Goal: Task Accomplishment & Management: Complete application form

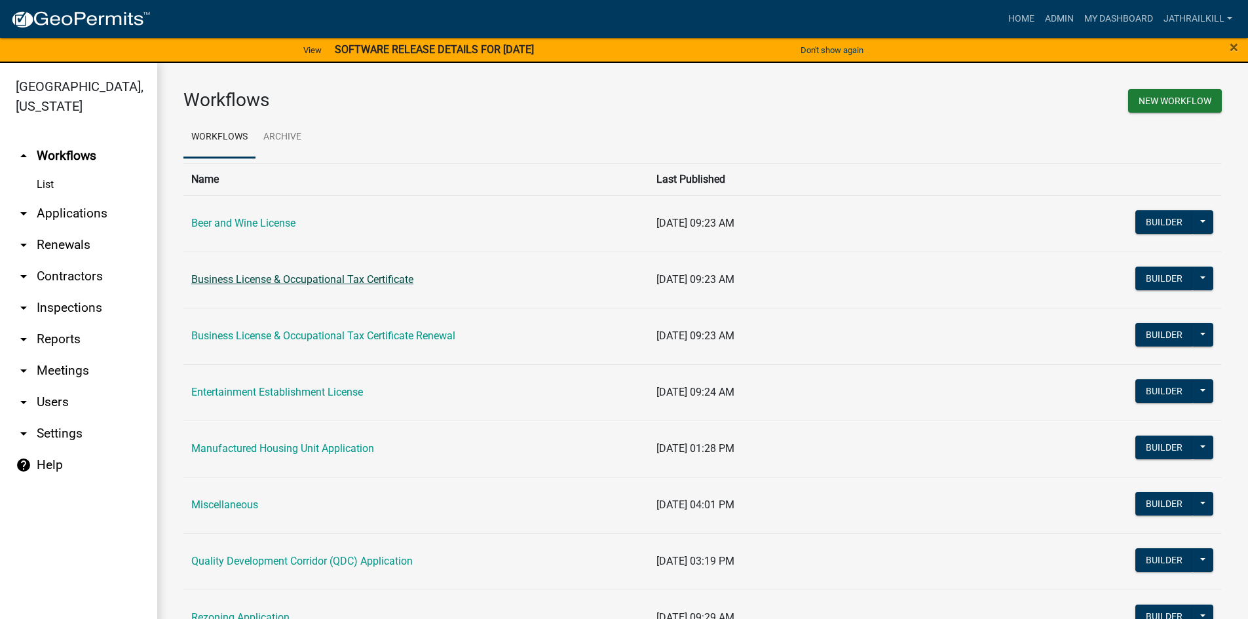
click at [259, 284] on link "Business License & Occupational Tax Certificate" at bounding box center [302, 279] width 222 height 12
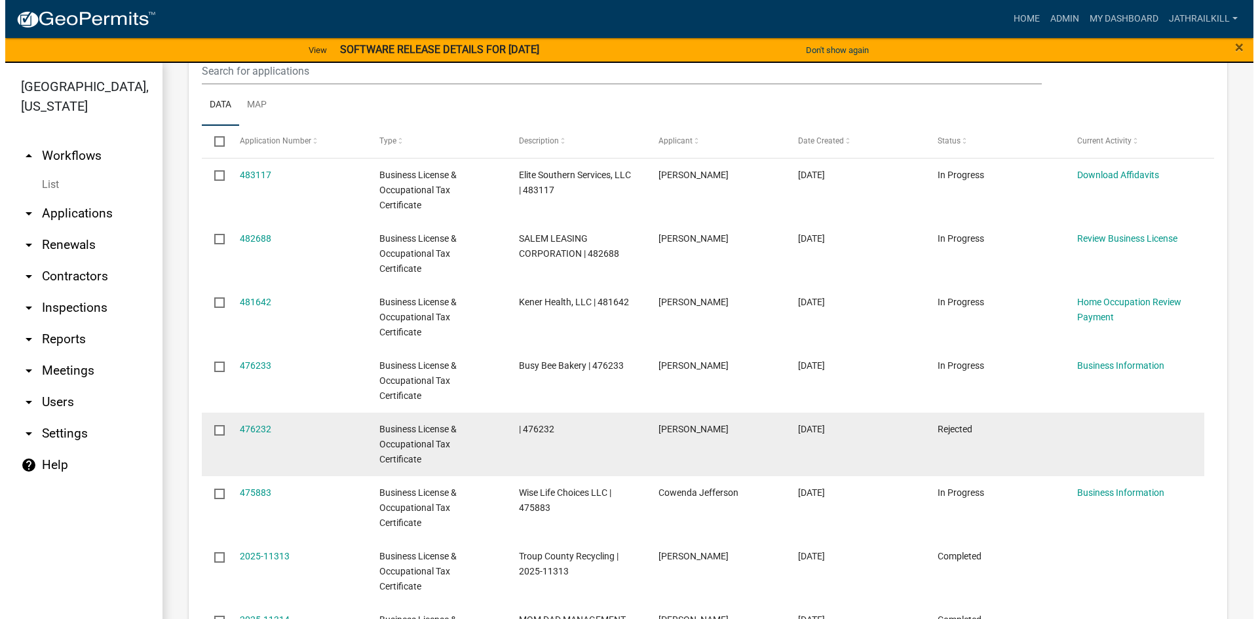
scroll to position [852, 0]
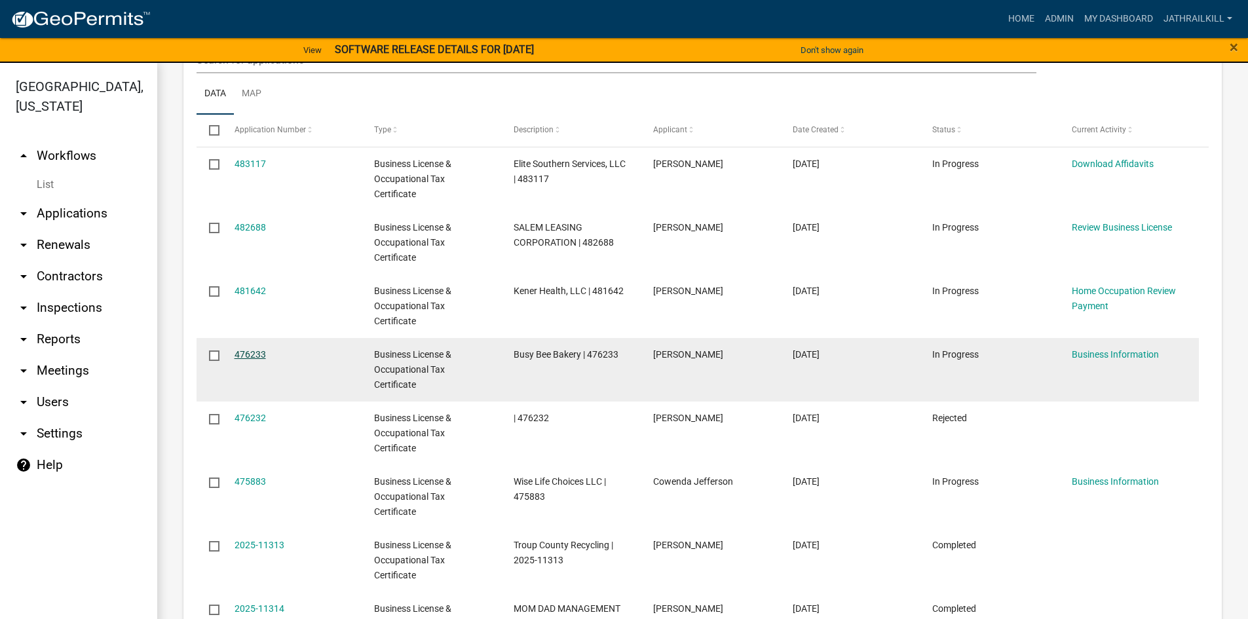
click at [254, 354] on link "476233" at bounding box center [250, 354] width 31 height 10
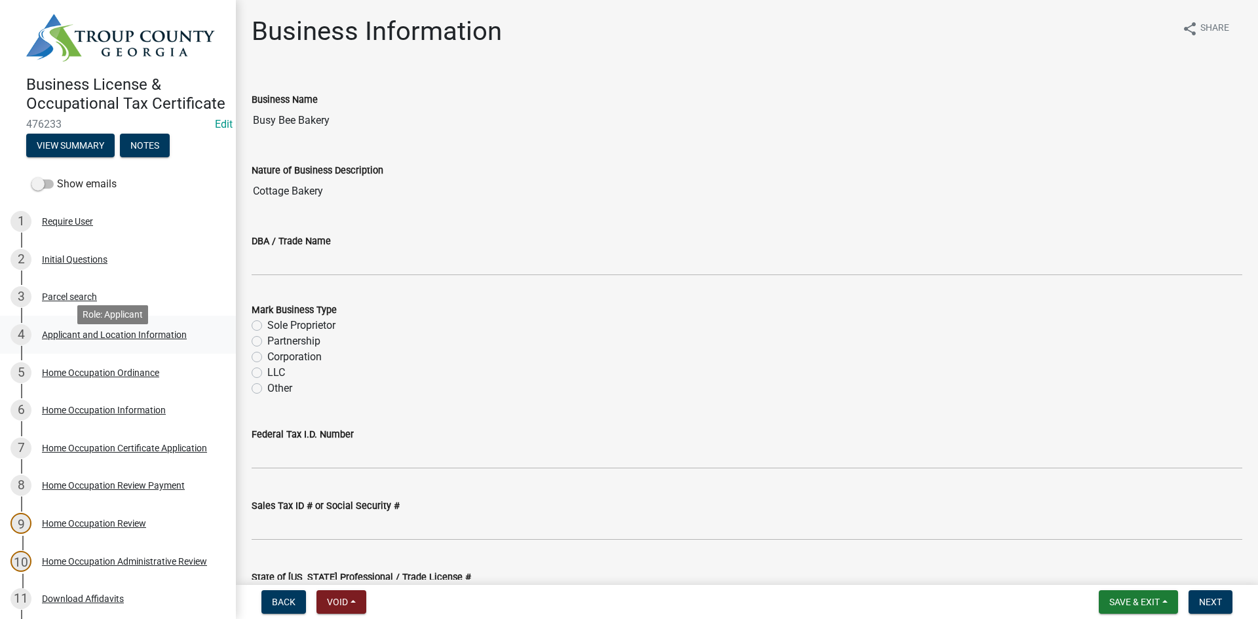
click at [108, 333] on link "4 Applicant and Location Information" at bounding box center [118, 335] width 236 height 38
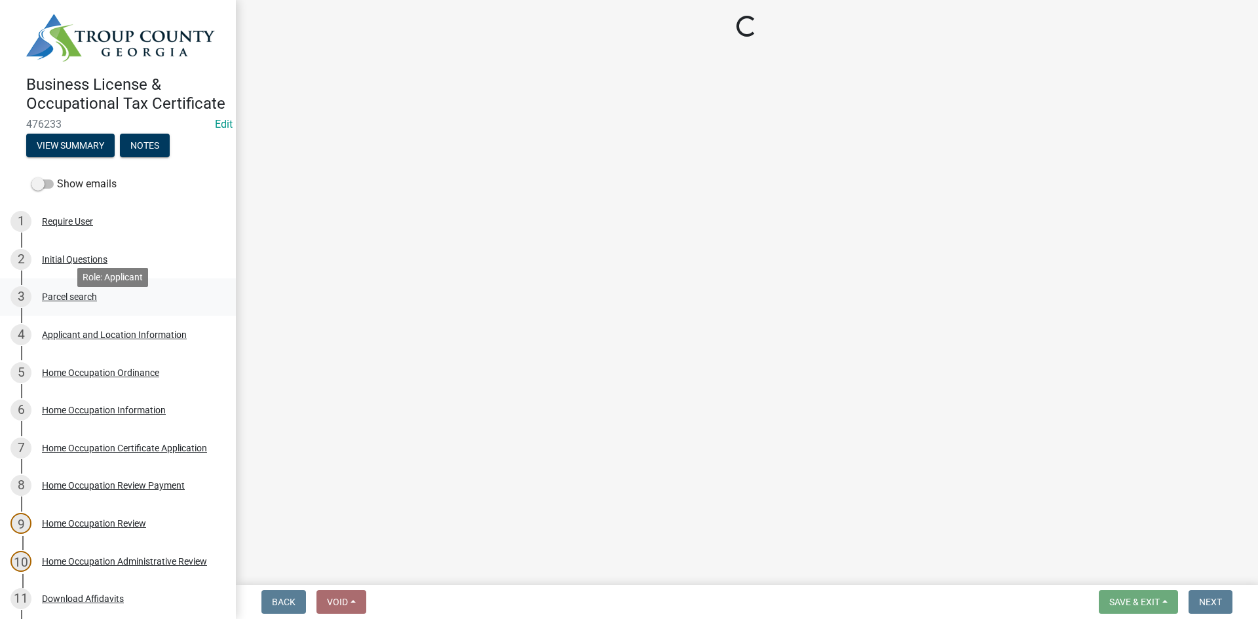
select select "GA"
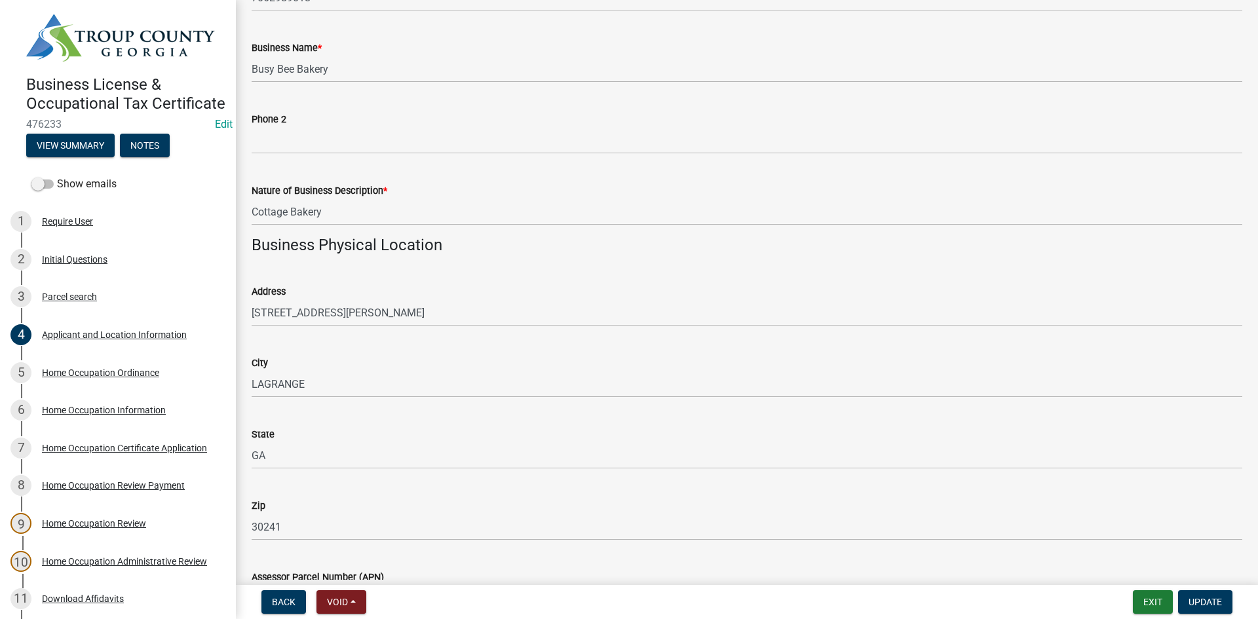
scroll to position [852, 0]
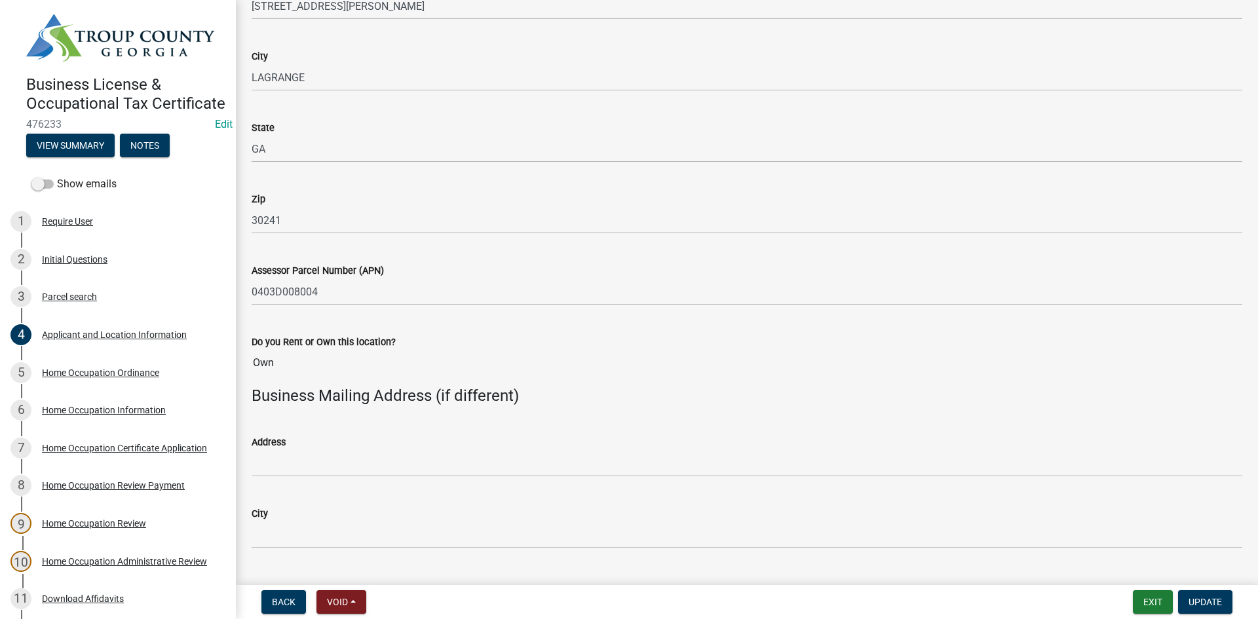
click at [538, 352] on input "Own" at bounding box center [747, 363] width 991 height 26
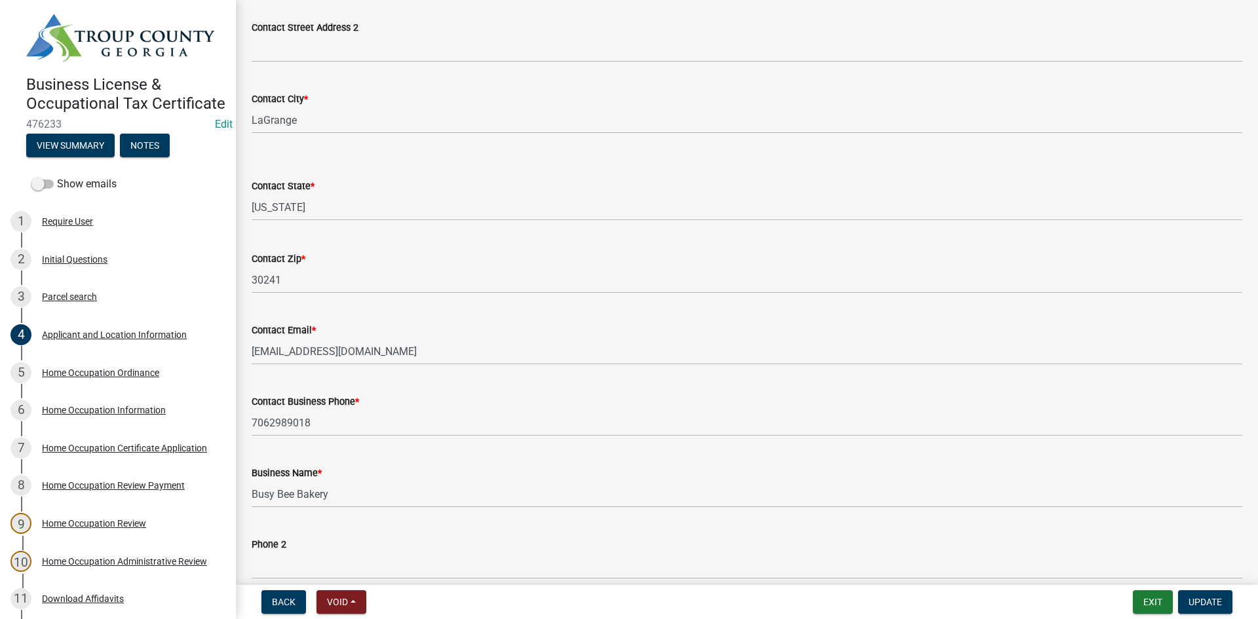
scroll to position [393, 0]
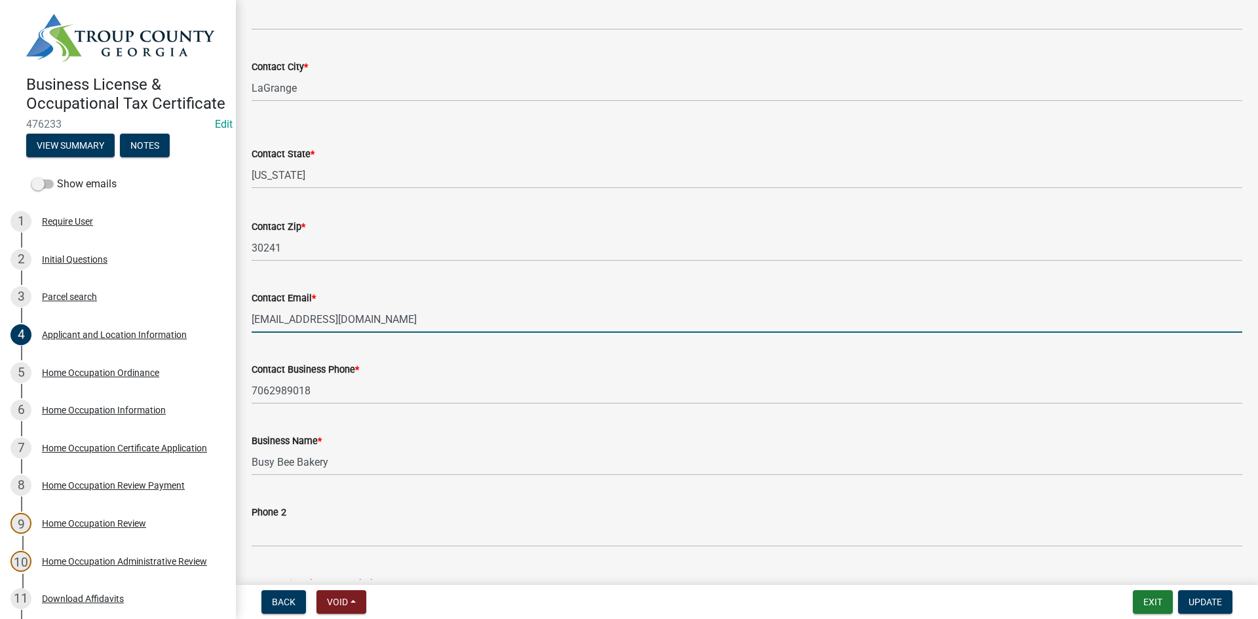
click at [431, 324] on input "[EMAIL_ADDRESS][DOMAIN_NAME]" at bounding box center [747, 319] width 991 height 27
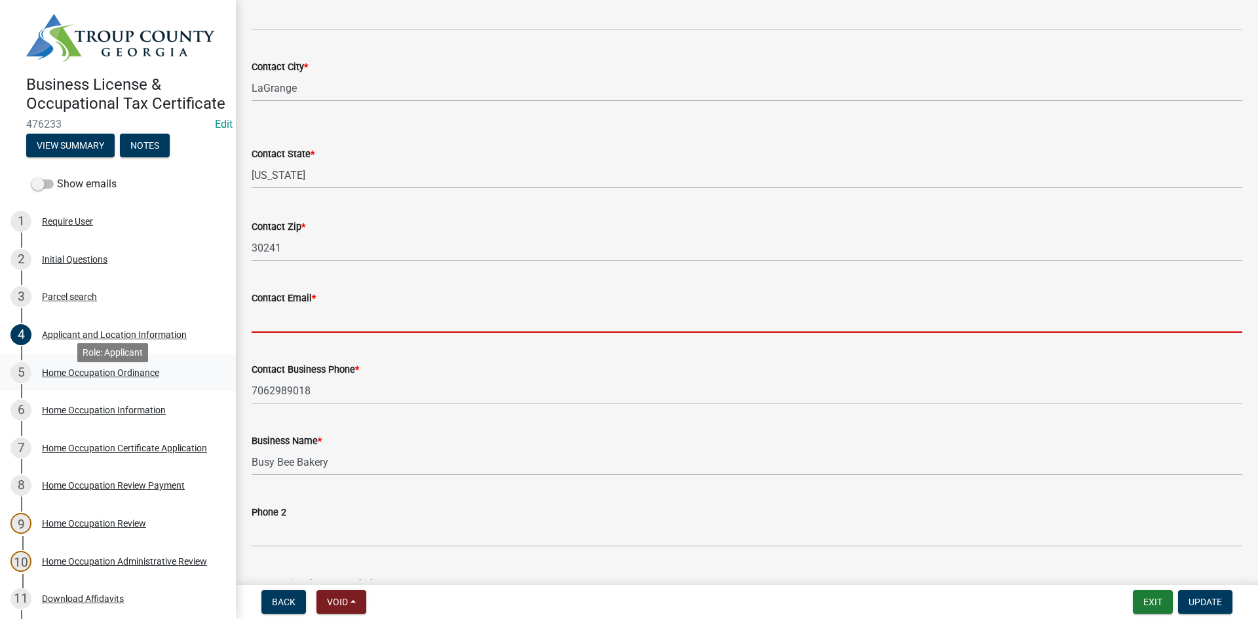
click at [160, 382] on div "5 Home Occupation Ordinance" at bounding box center [112, 372] width 204 height 21
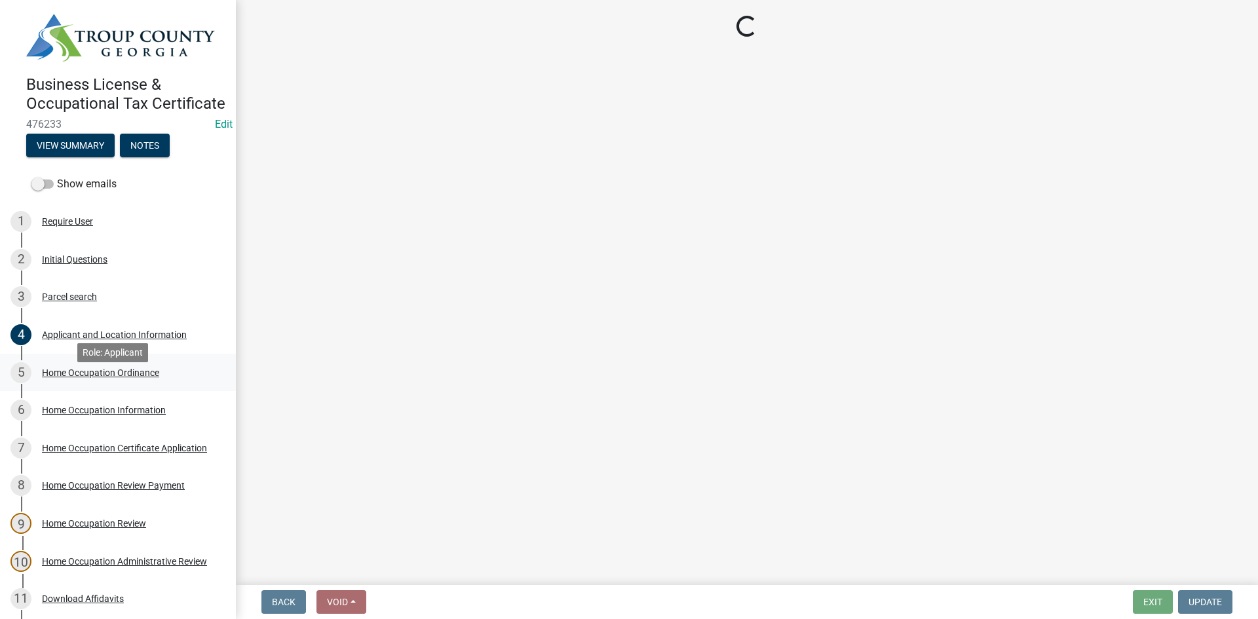
scroll to position [0, 0]
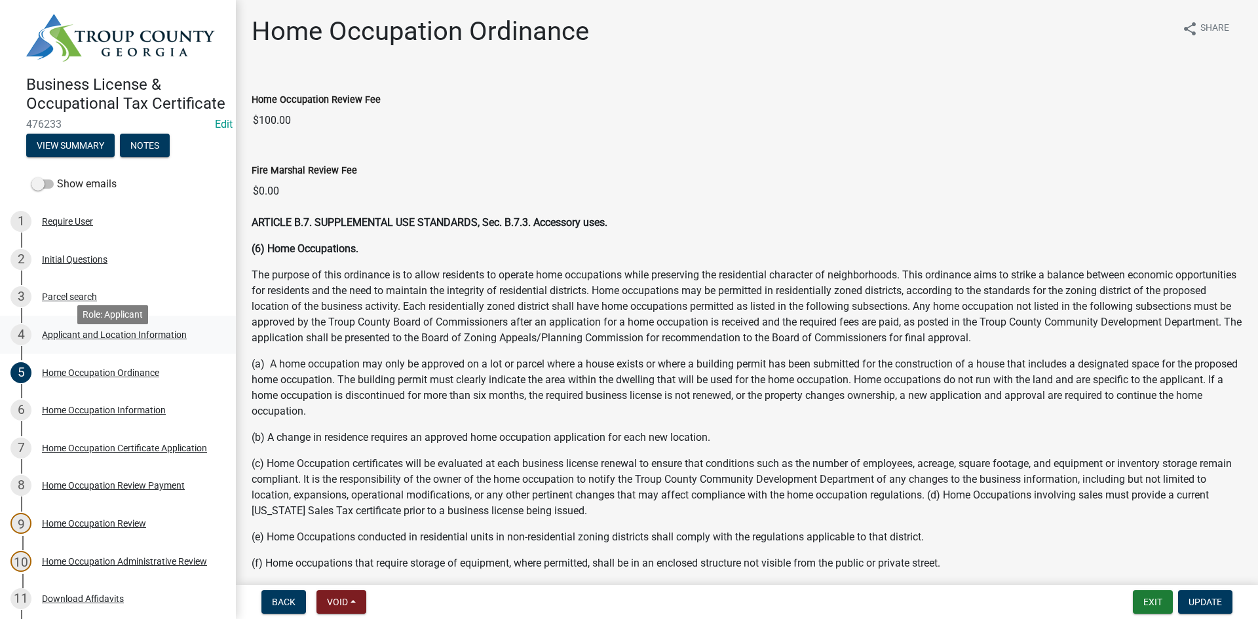
click at [130, 339] on div "Applicant and Location Information" at bounding box center [114, 334] width 145 height 9
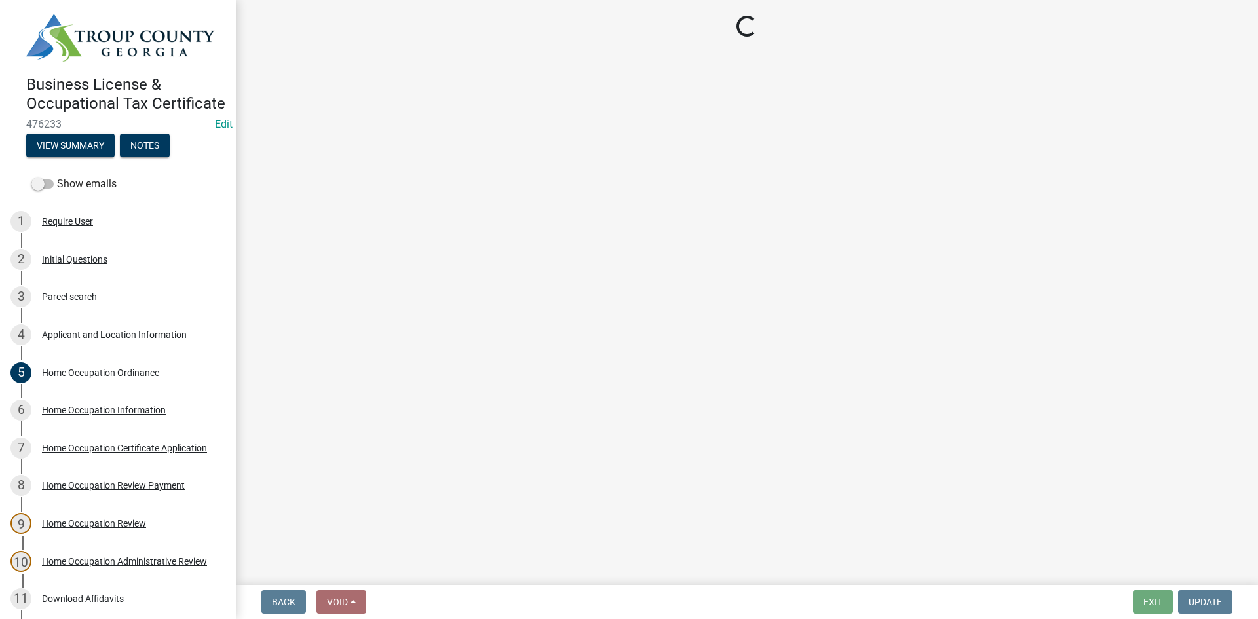
select select "GA"
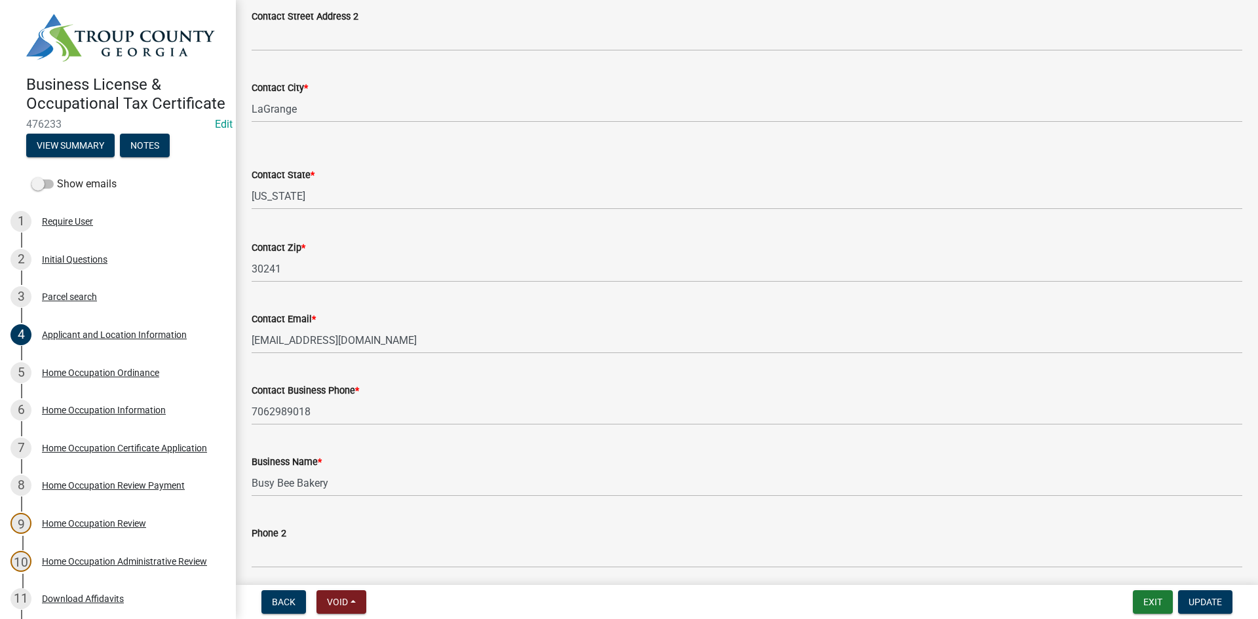
scroll to position [393, 0]
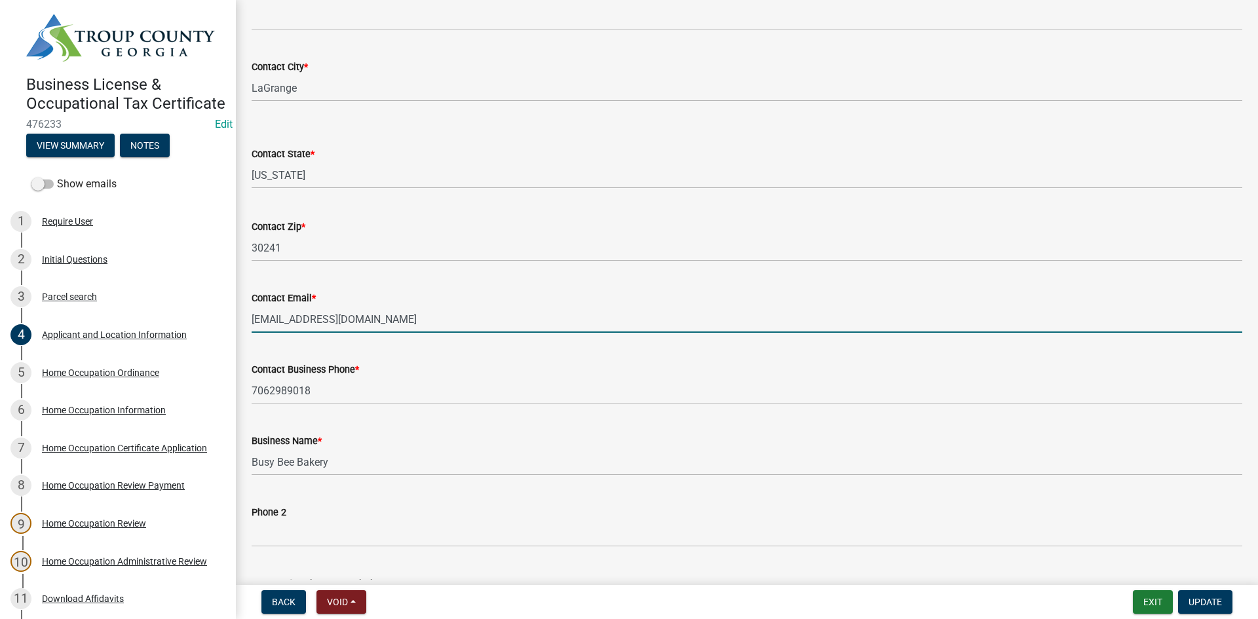
click at [415, 319] on input "[EMAIL_ADDRESS][DOMAIN_NAME]" at bounding box center [747, 319] width 991 height 27
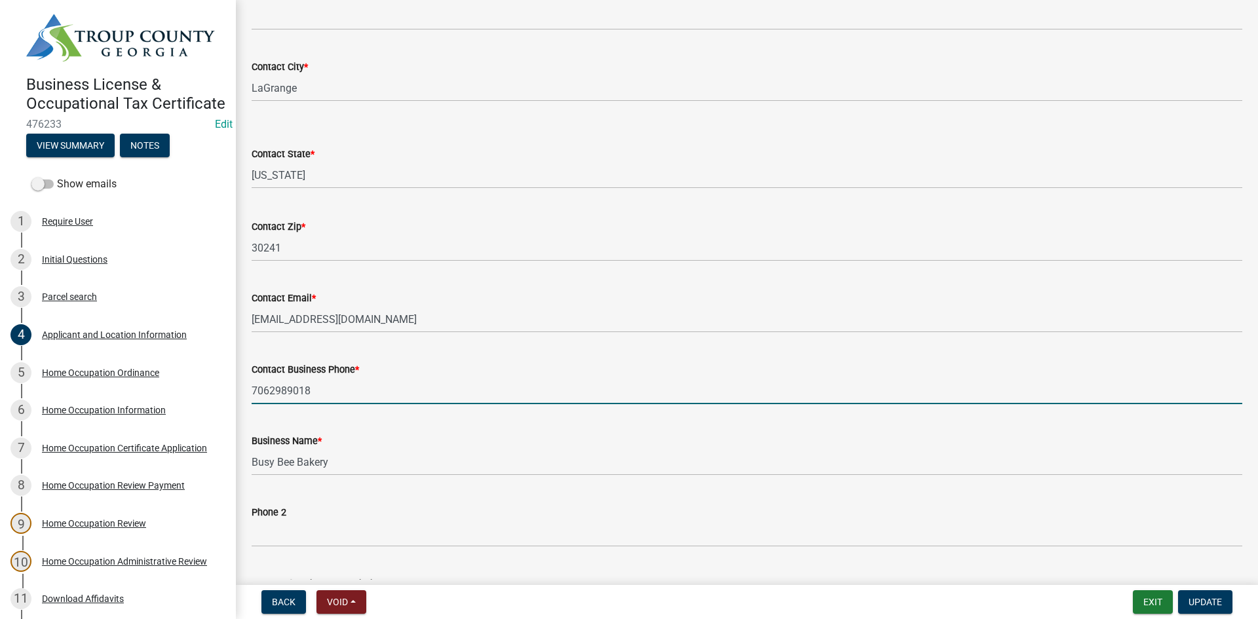
click at [404, 387] on input "7062989018" at bounding box center [747, 390] width 991 height 27
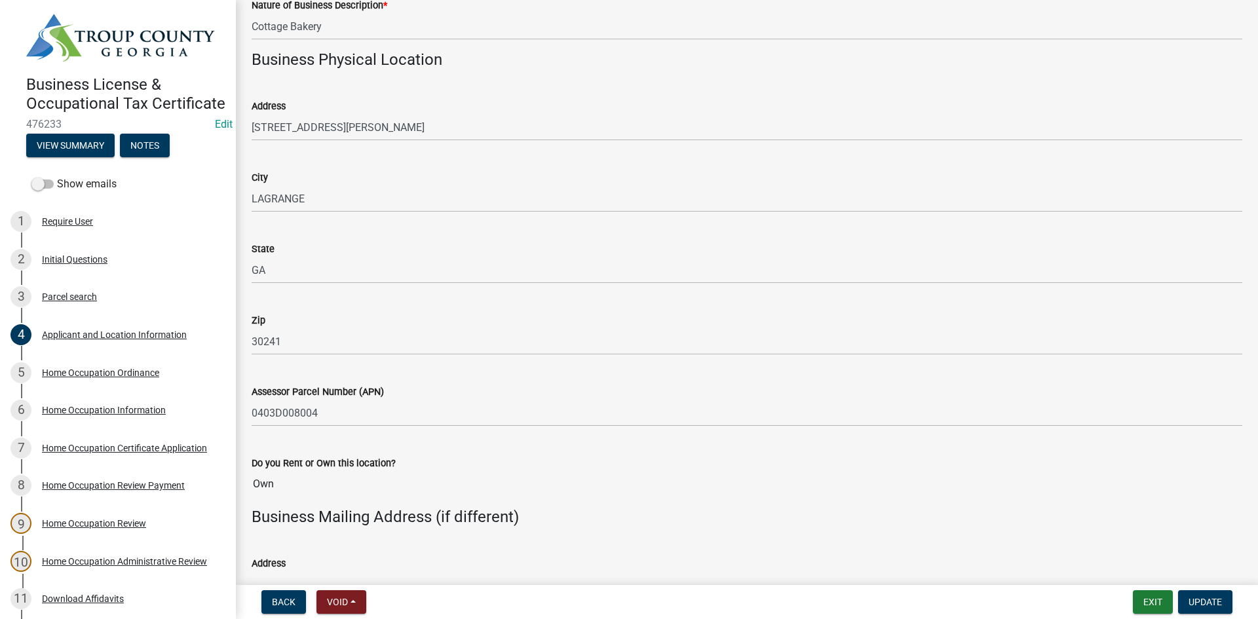
scroll to position [983, 0]
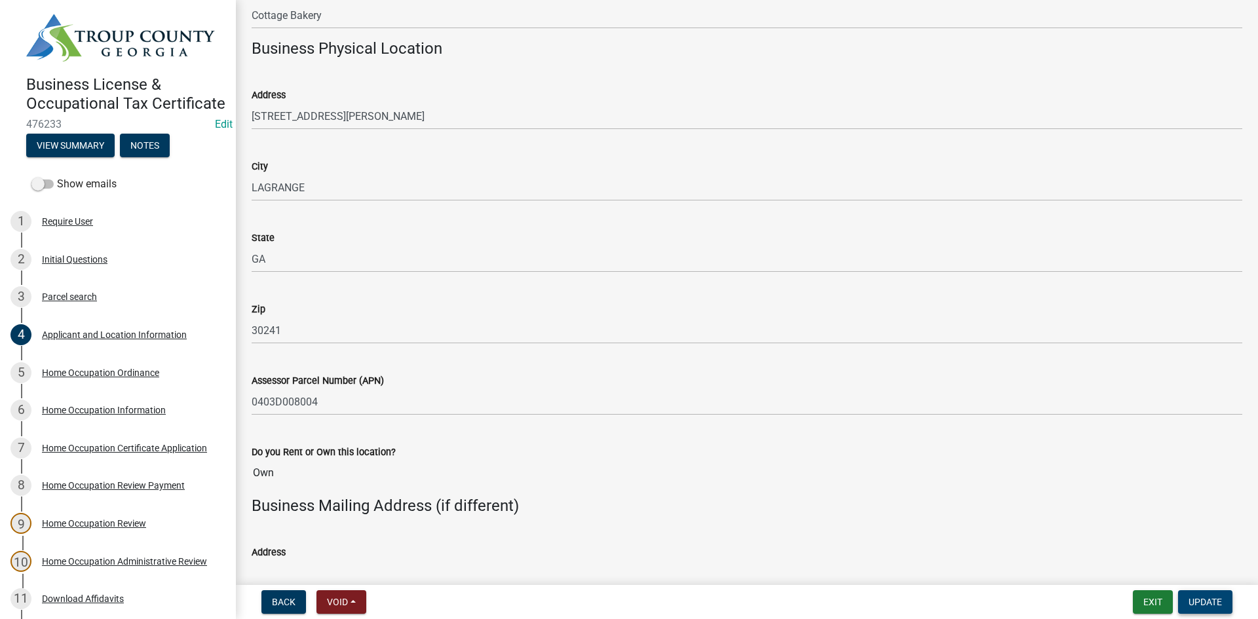
click at [1226, 596] on button "Update" at bounding box center [1205, 602] width 54 height 24
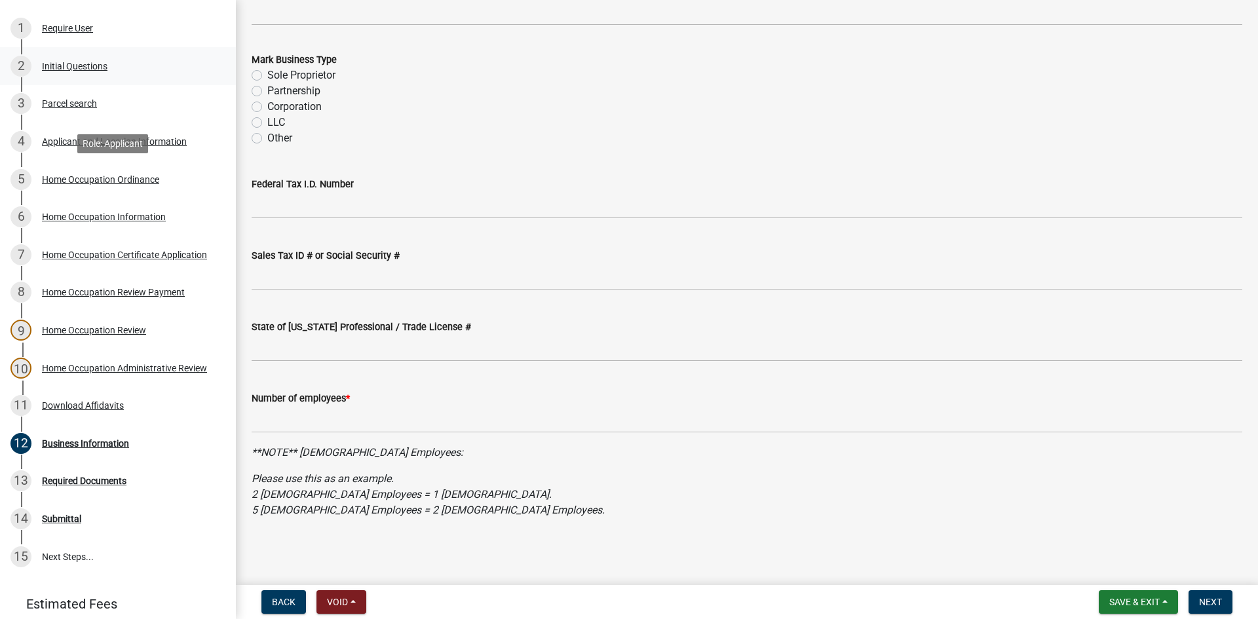
scroll to position [26, 0]
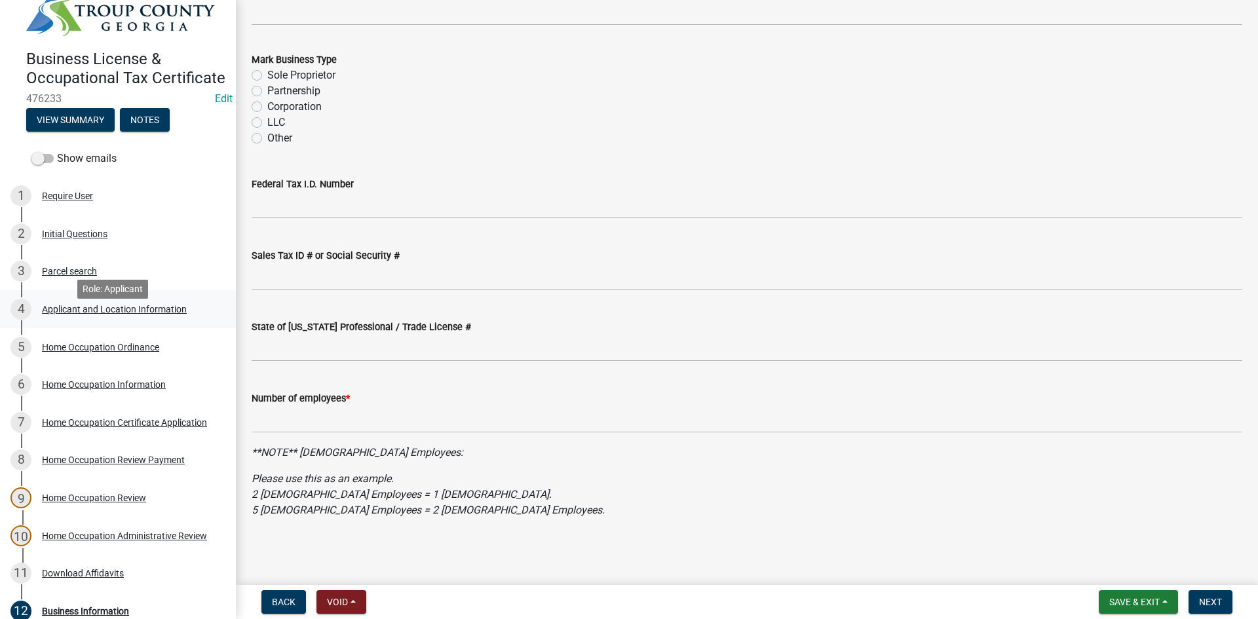
click at [111, 320] on div "4 Applicant and Location Information" at bounding box center [112, 309] width 204 height 21
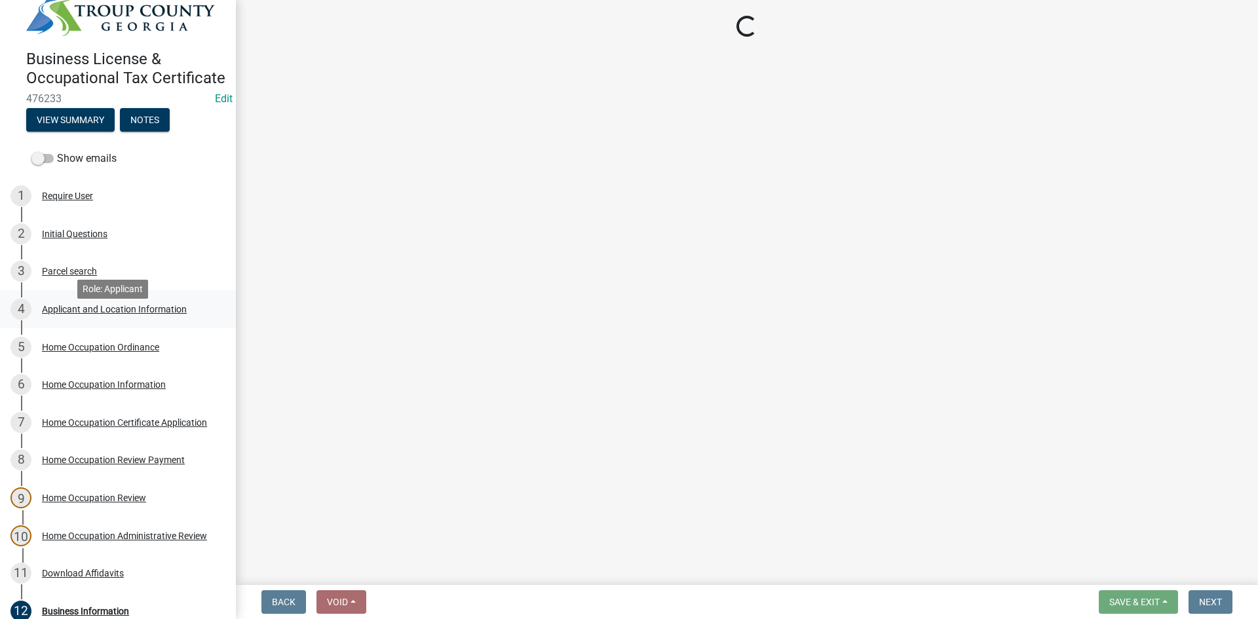
scroll to position [0, 0]
select select "GA"
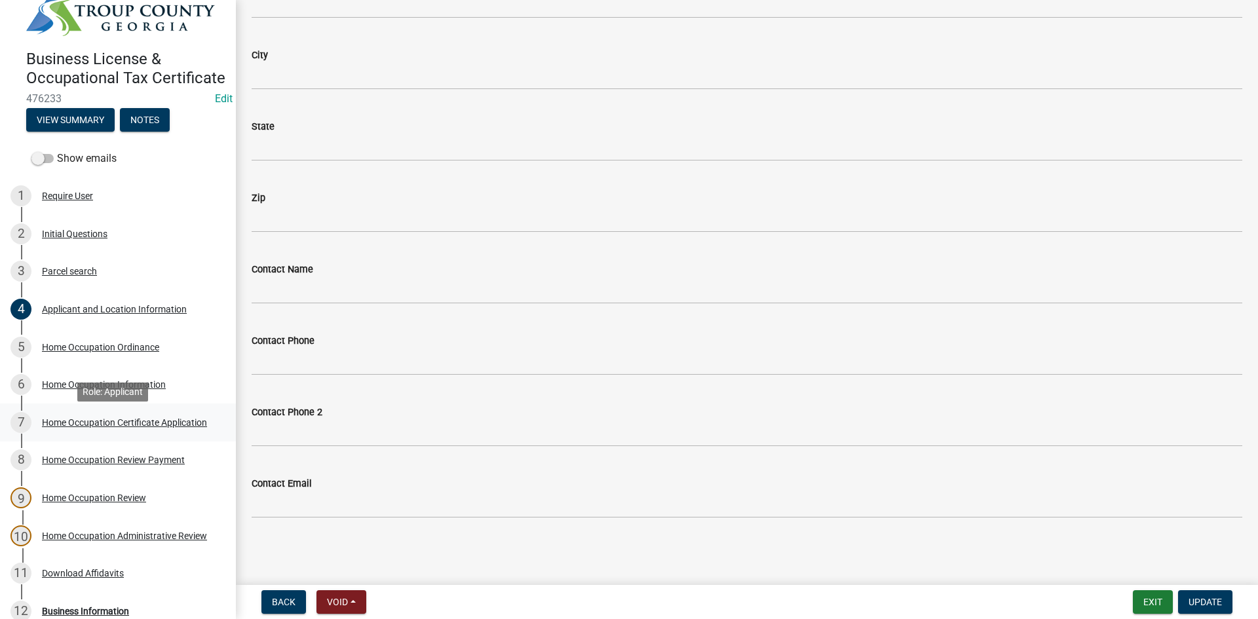
scroll to position [288, 0]
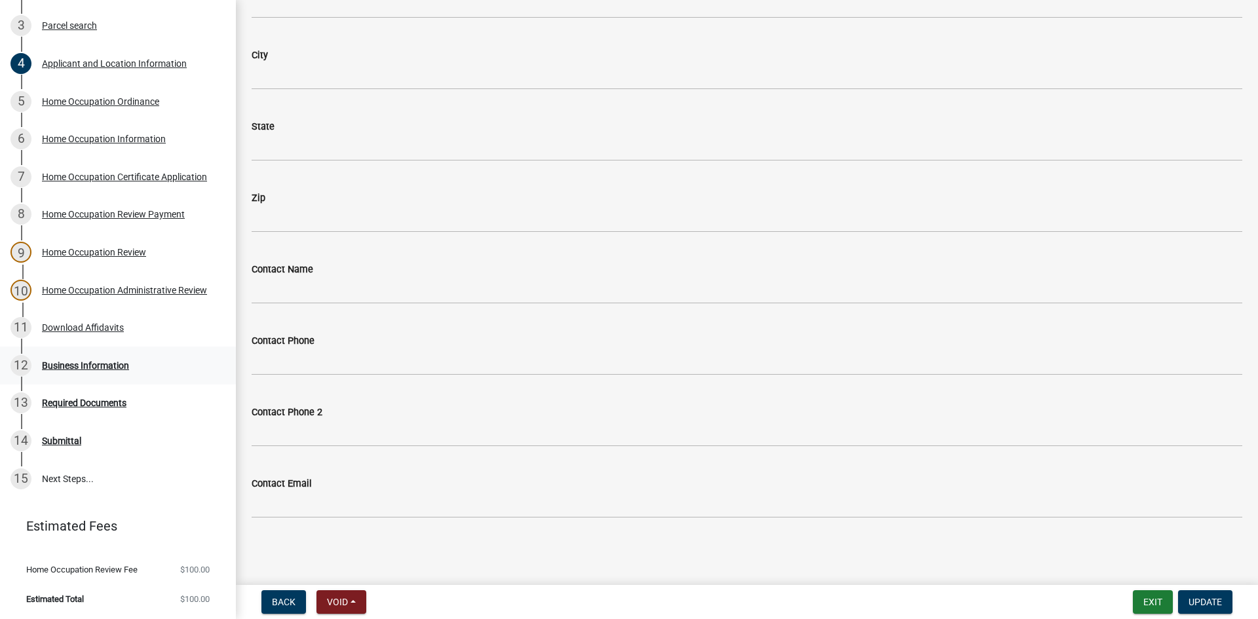
click at [116, 353] on link "12 Business Information" at bounding box center [118, 366] width 236 height 38
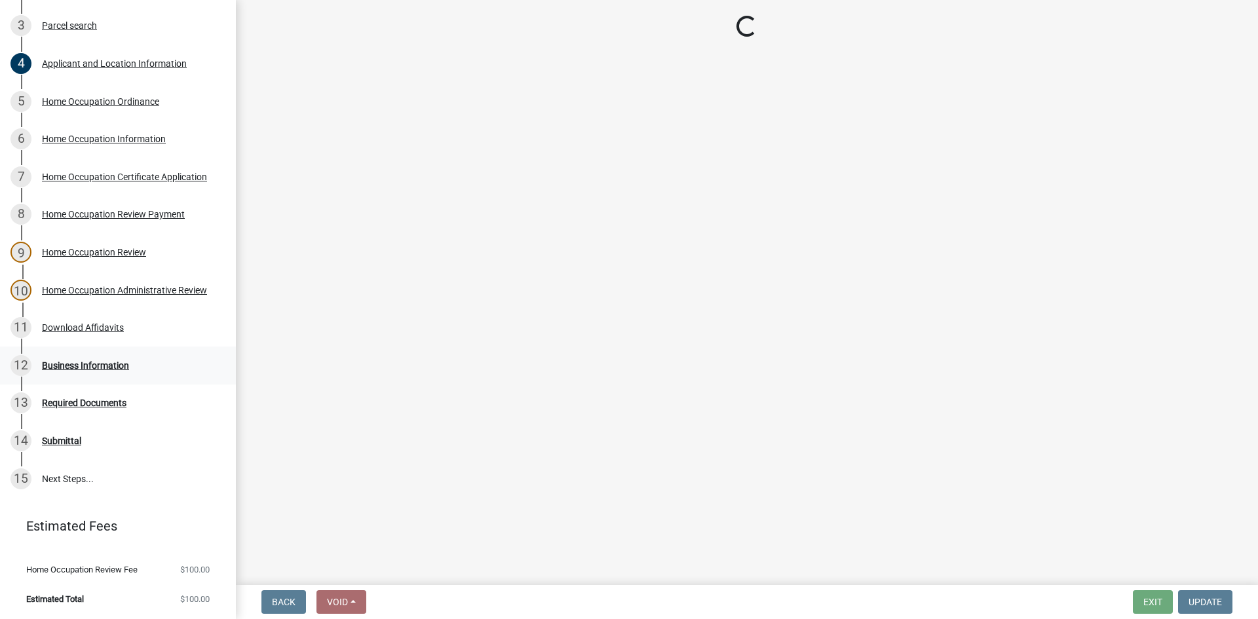
scroll to position [0, 0]
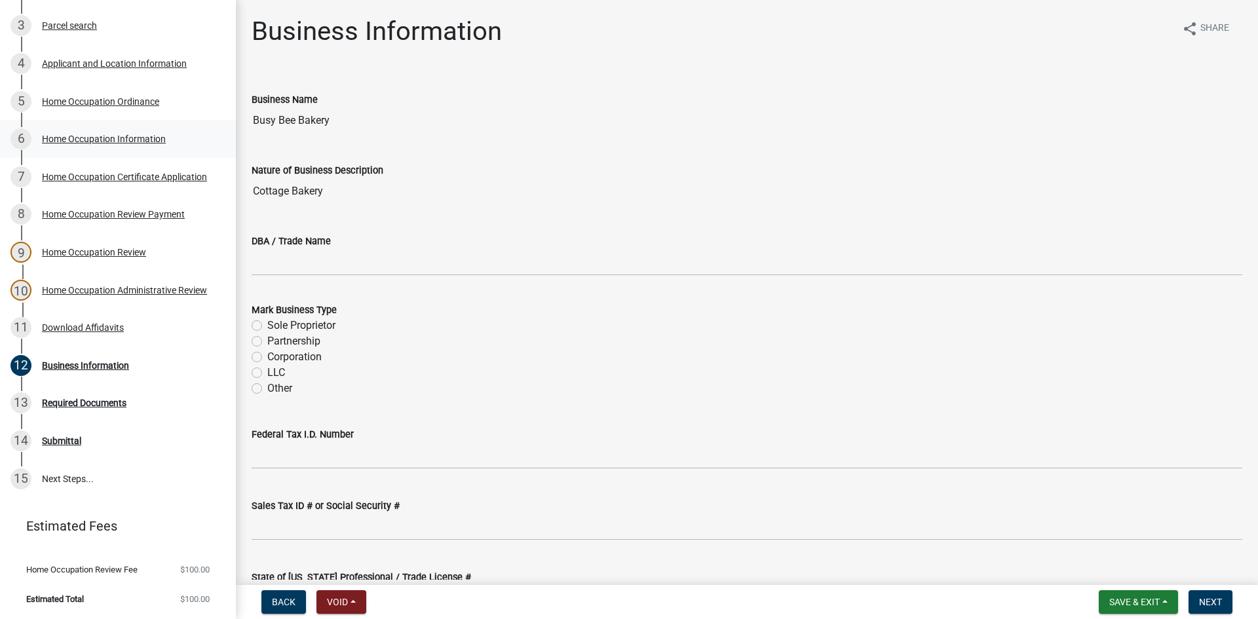
click at [104, 141] on div "Home Occupation Information" at bounding box center [104, 138] width 124 height 9
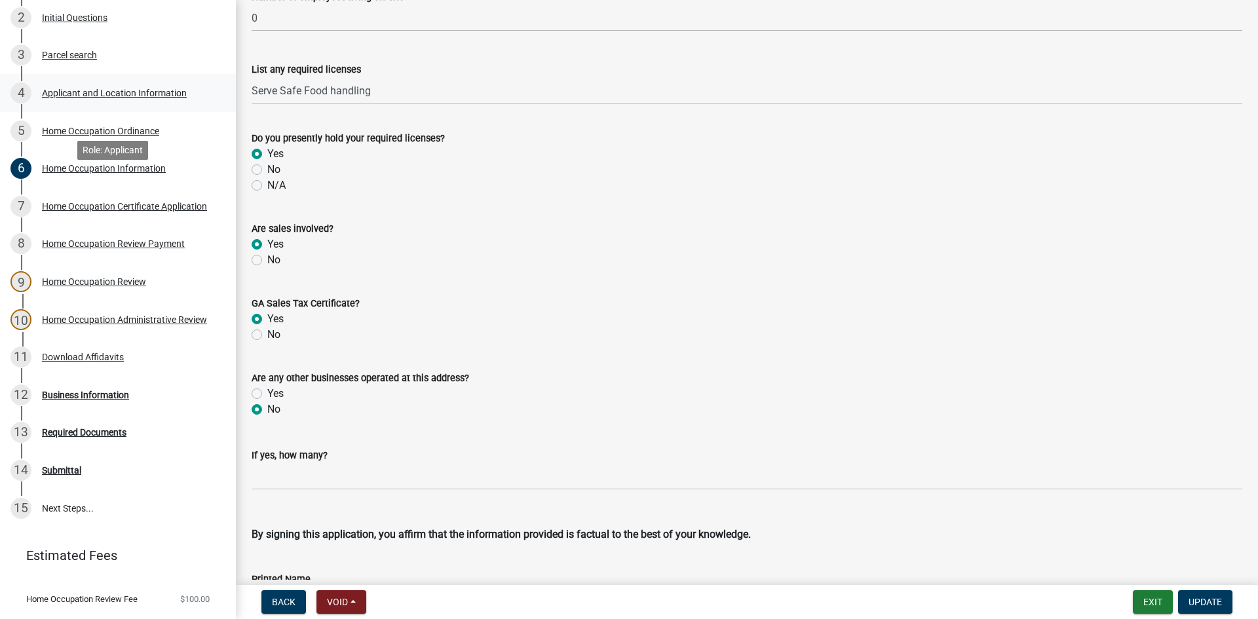
scroll to position [157, 0]
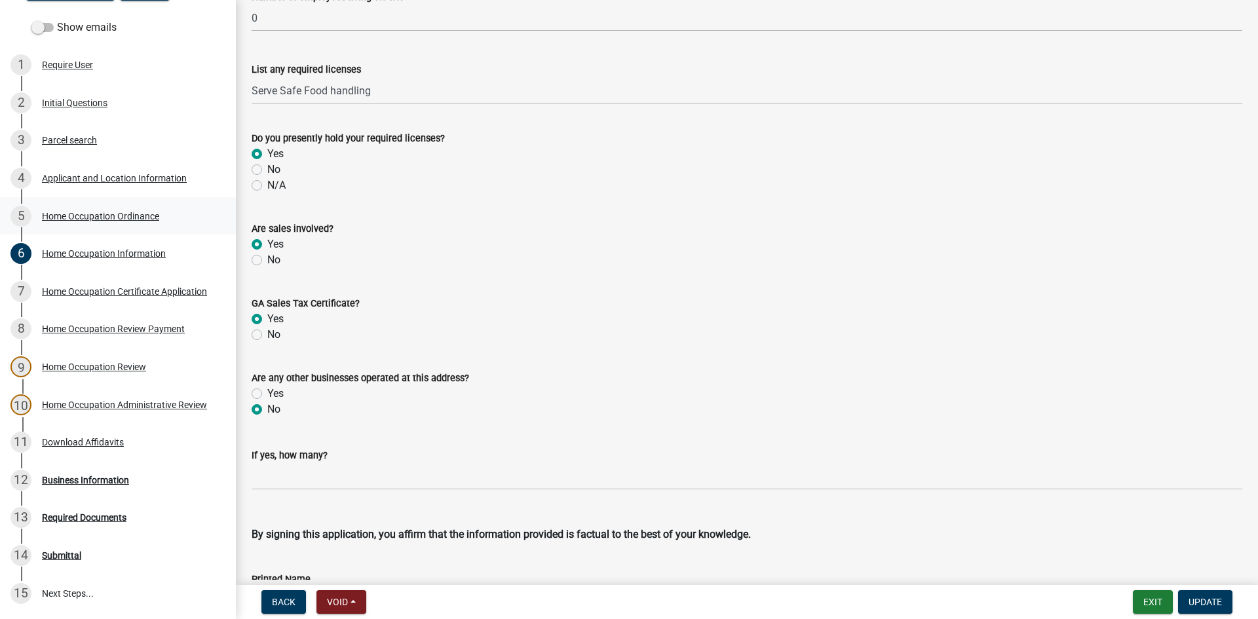
click at [120, 221] on div "Home Occupation Ordinance" at bounding box center [100, 216] width 117 height 9
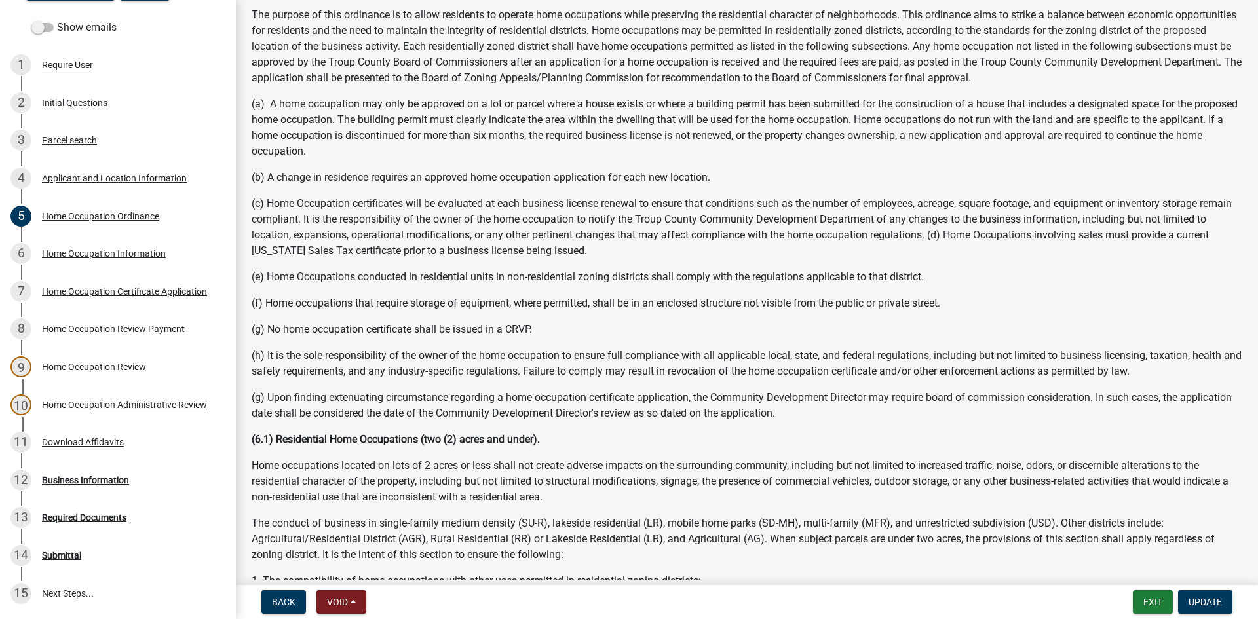
scroll to position [590, 0]
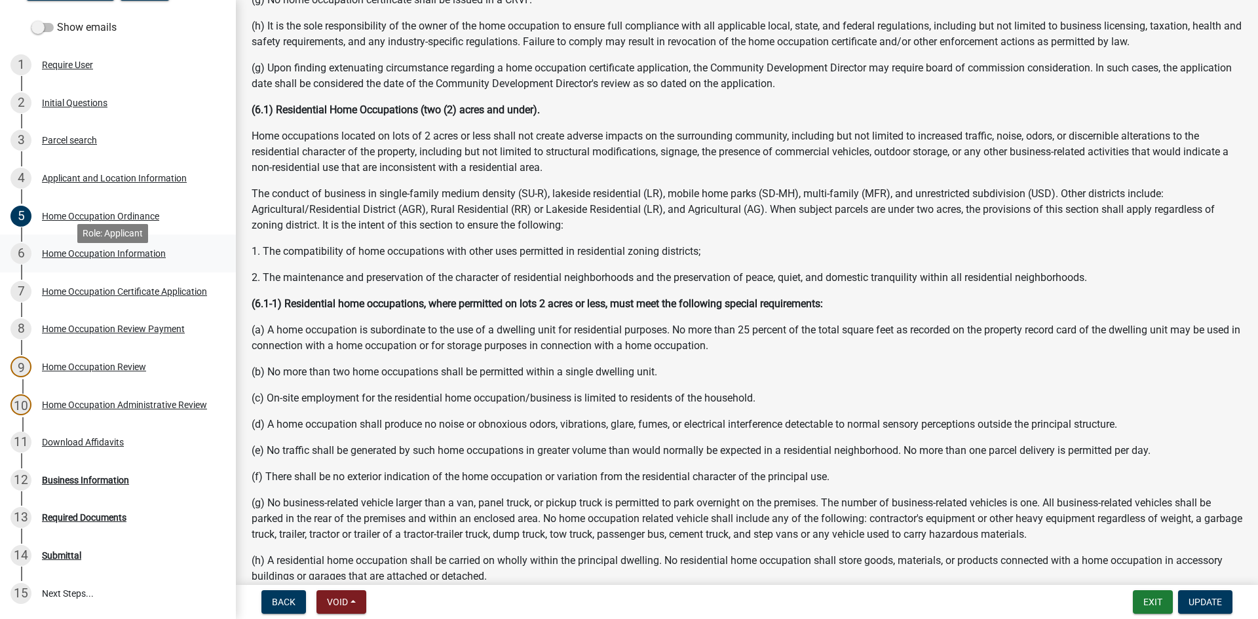
click at [85, 258] on div "Home Occupation Information" at bounding box center [104, 253] width 124 height 9
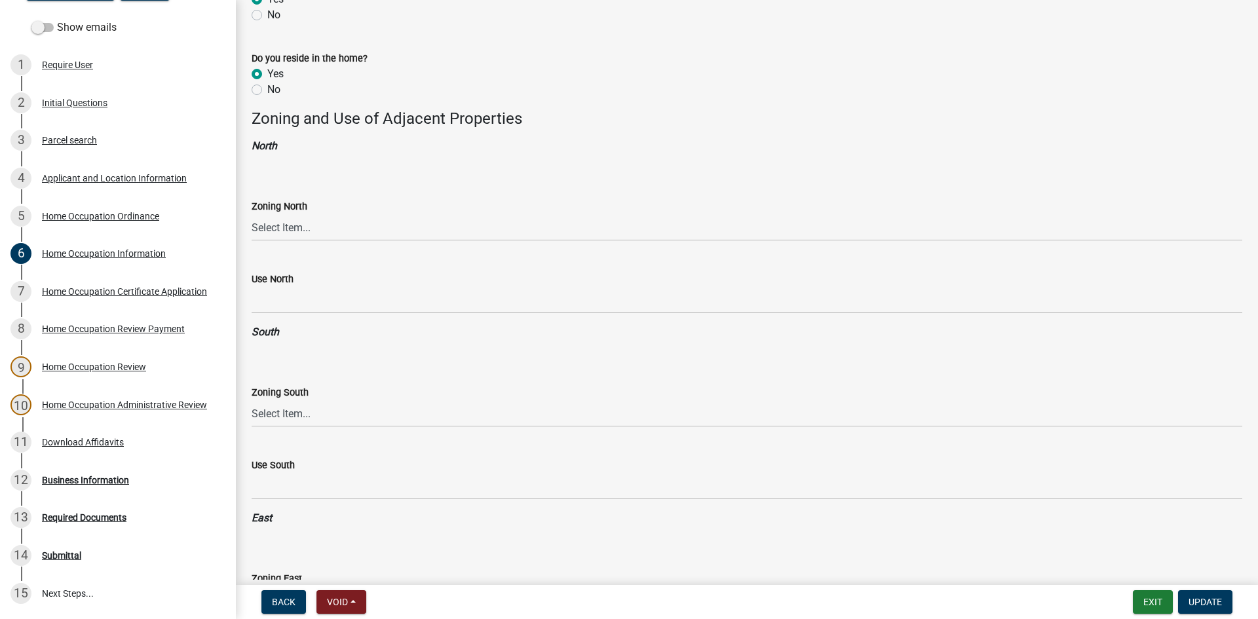
scroll to position [1048, 0]
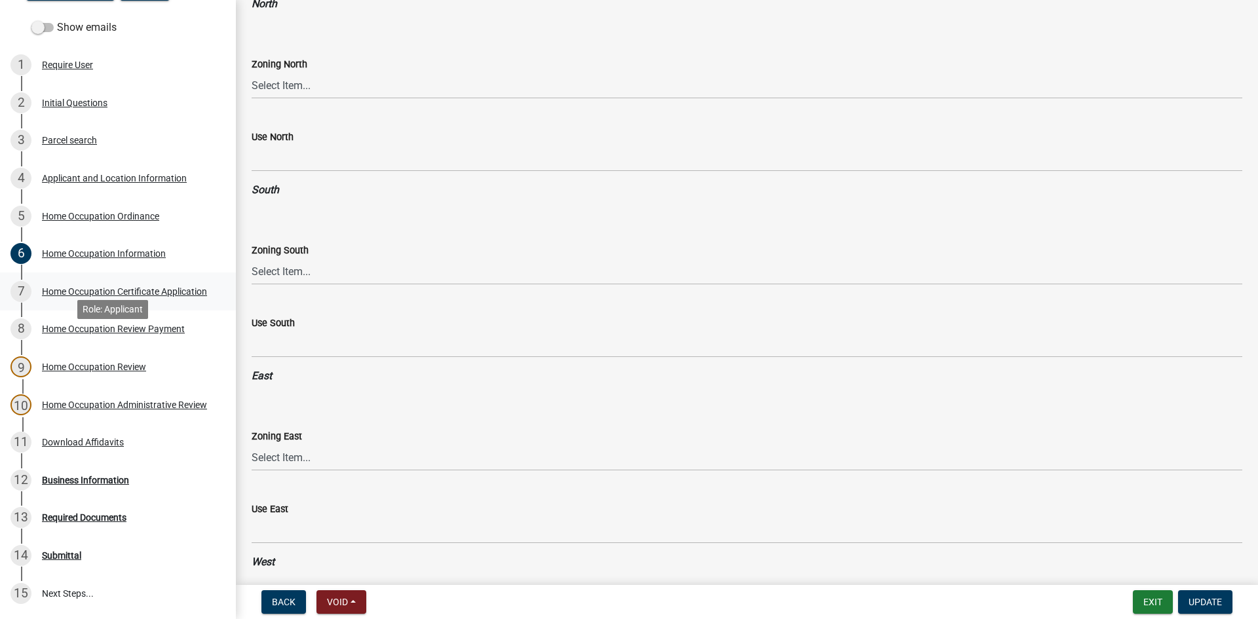
drag, startPoint x: 65, startPoint y: 328, endPoint x: 69, endPoint y: 321, distance: 7.6
click at [66, 326] on ul "1 Require User 2 Initial Questions 3 Parcel search 4 Applicant and Location Inf…" at bounding box center [118, 329] width 236 height 577
click at [113, 349] on link "8 Home Occupation Review Payment" at bounding box center [118, 330] width 236 height 38
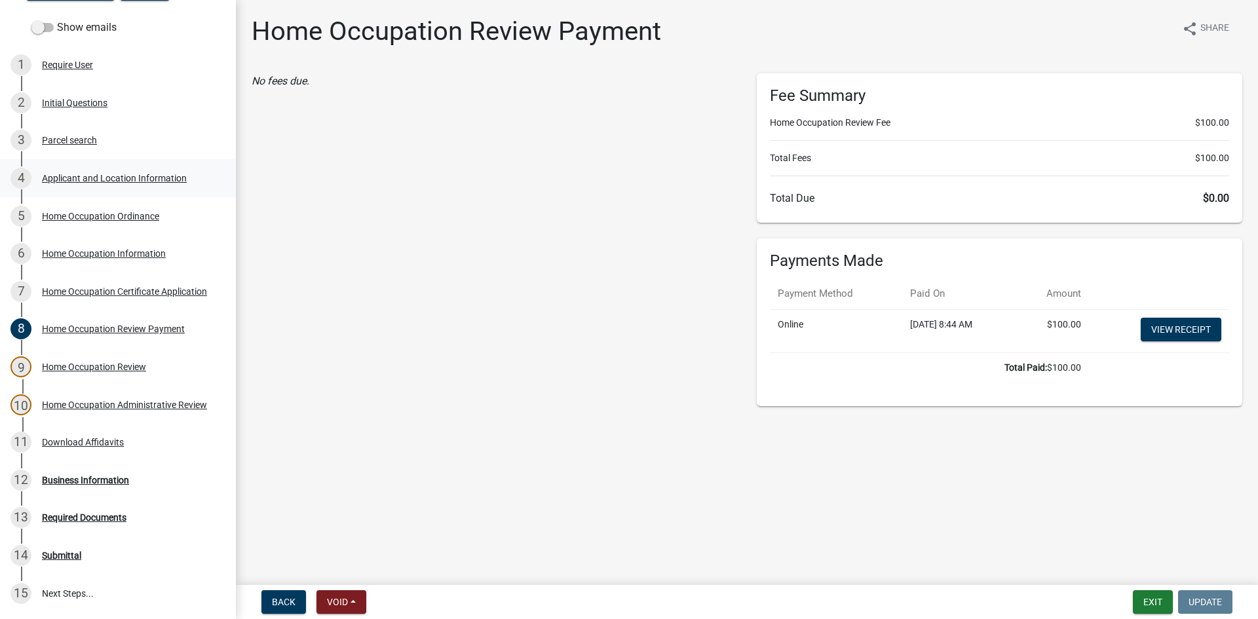
click at [111, 187] on div "4 Applicant and Location Information" at bounding box center [112, 178] width 204 height 21
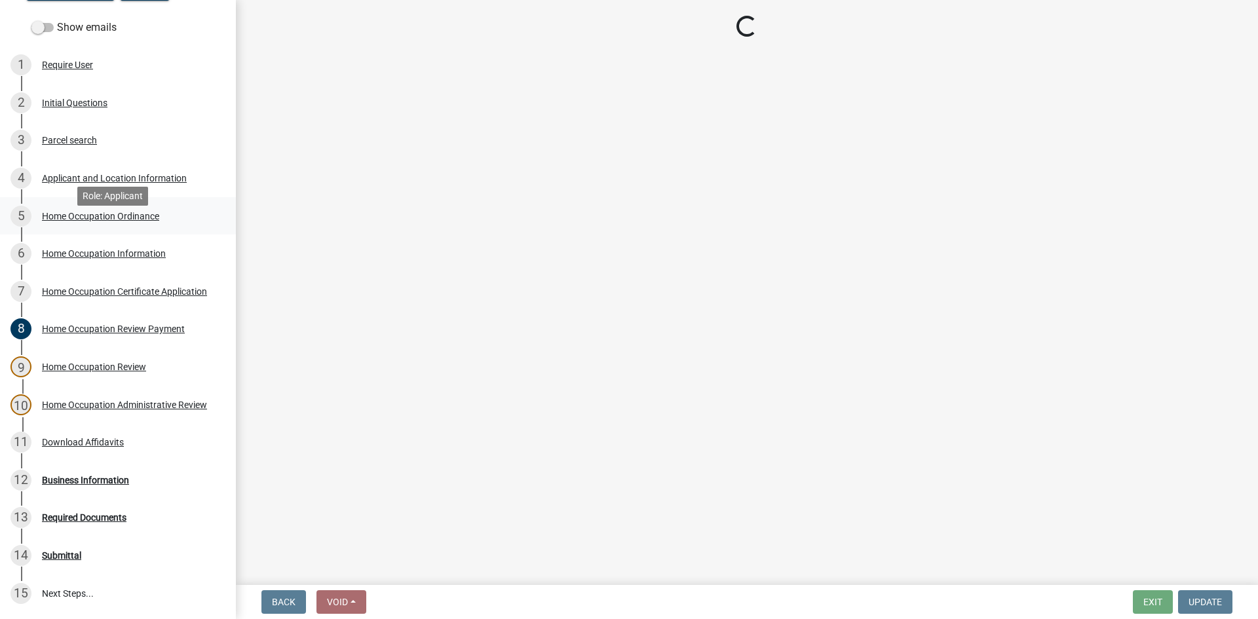
select select "GA"
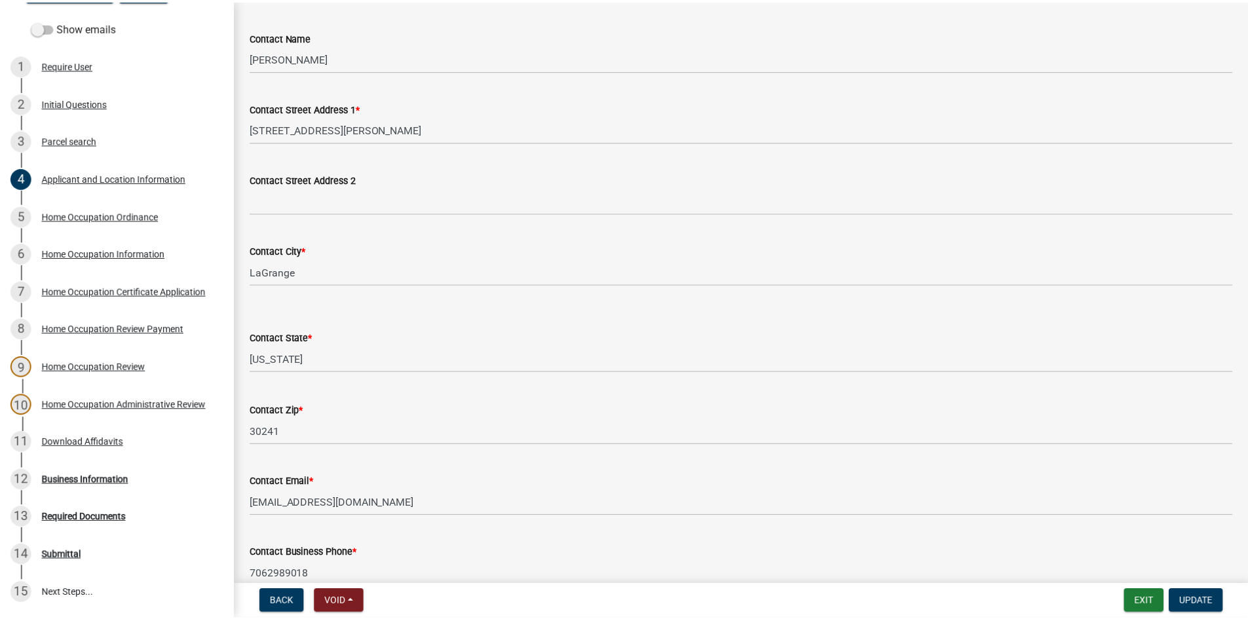
scroll to position [328, 0]
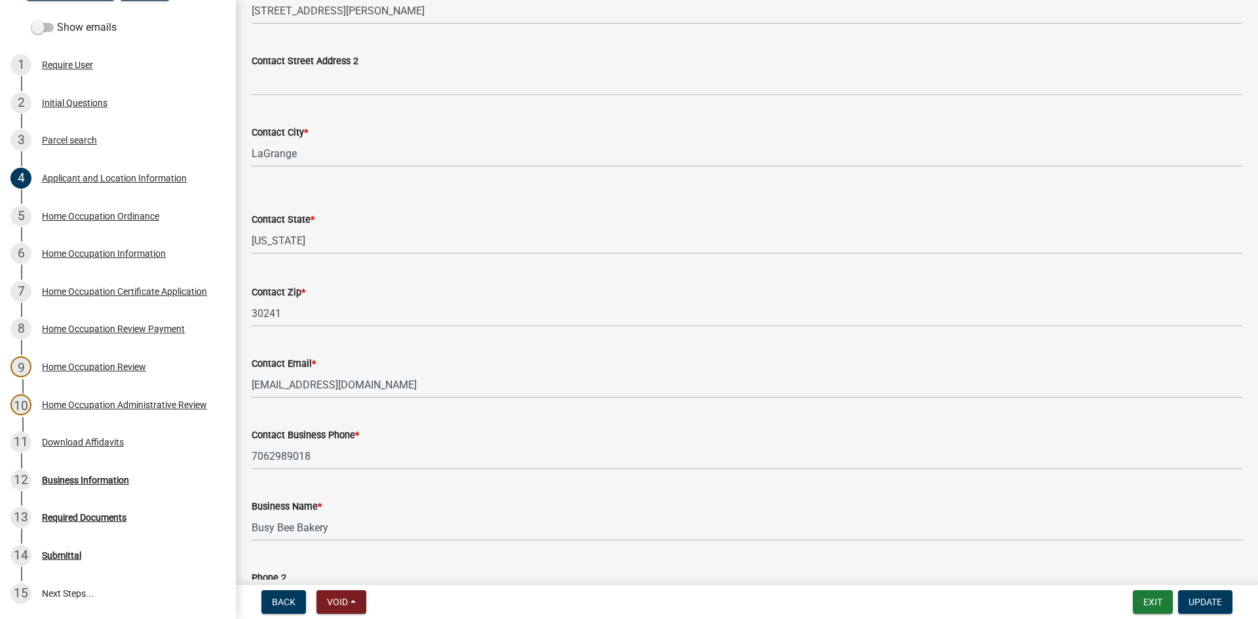
click at [436, 370] on div "Contact Email *" at bounding box center [747, 364] width 991 height 16
click at [435, 371] on form "Contact Email * [EMAIL_ADDRESS][DOMAIN_NAME]" at bounding box center [747, 377] width 991 height 43
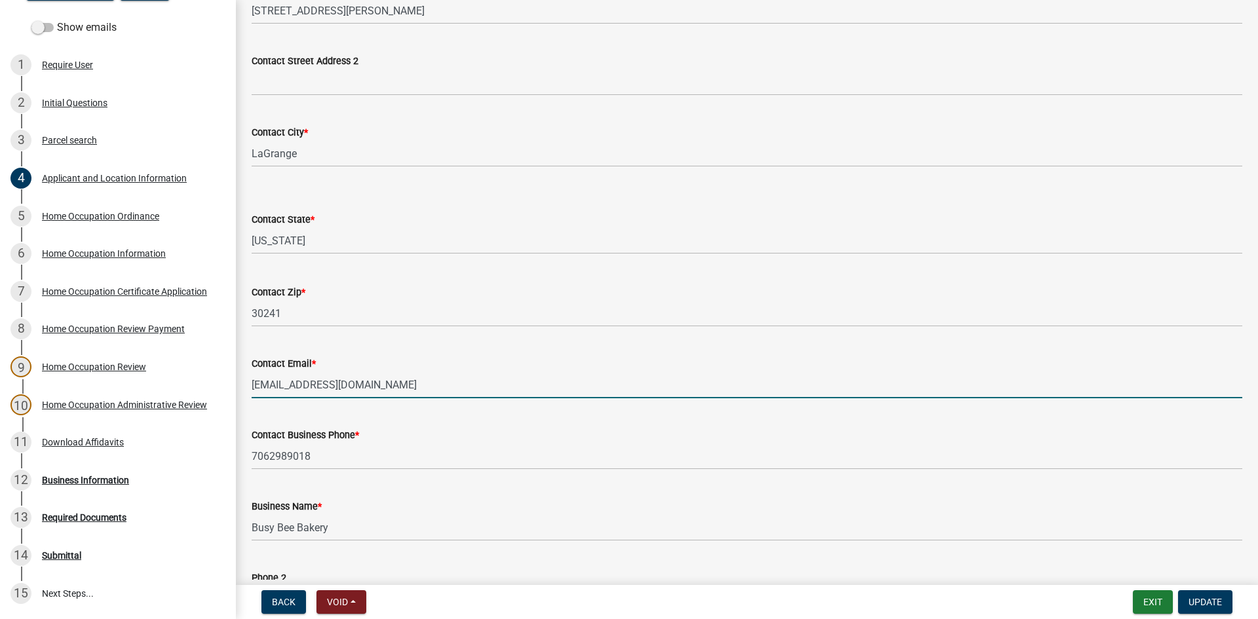
click at [432, 379] on input "[EMAIL_ADDRESS][DOMAIN_NAME]" at bounding box center [747, 384] width 991 height 27
click at [430, 379] on input "[EMAIL_ADDRESS][DOMAIN_NAME]" at bounding box center [747, 384] width 991 height 27
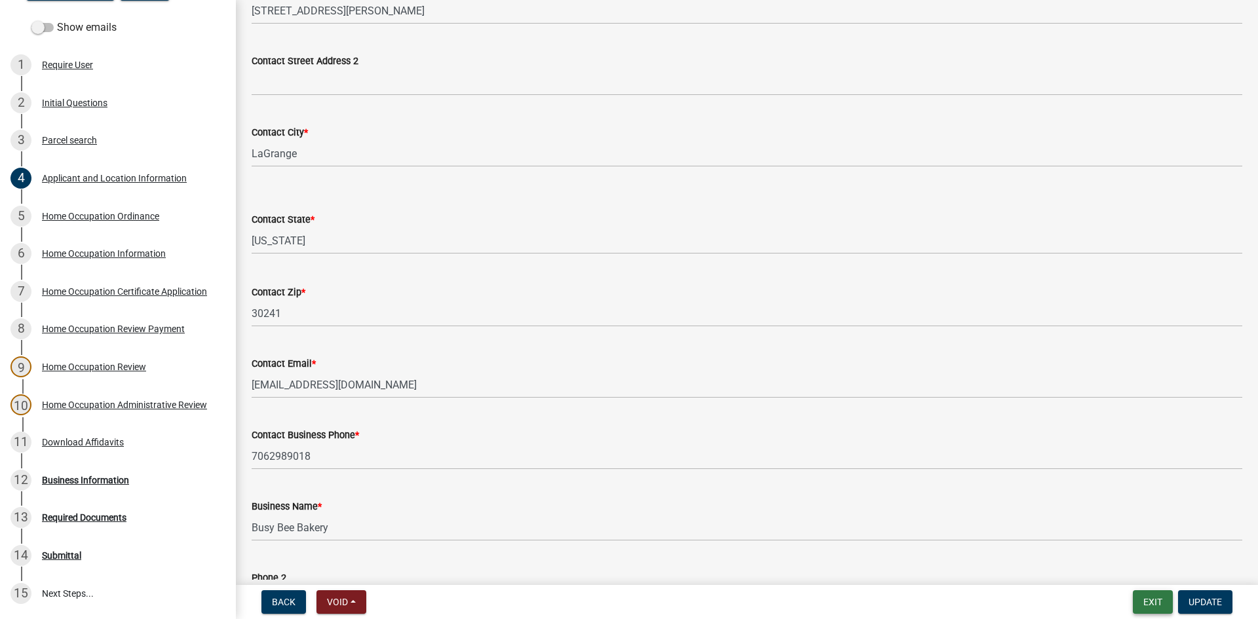
click at [1154, 603] on button "Exit" at bounding box center [1153, 602] width 40 height 24
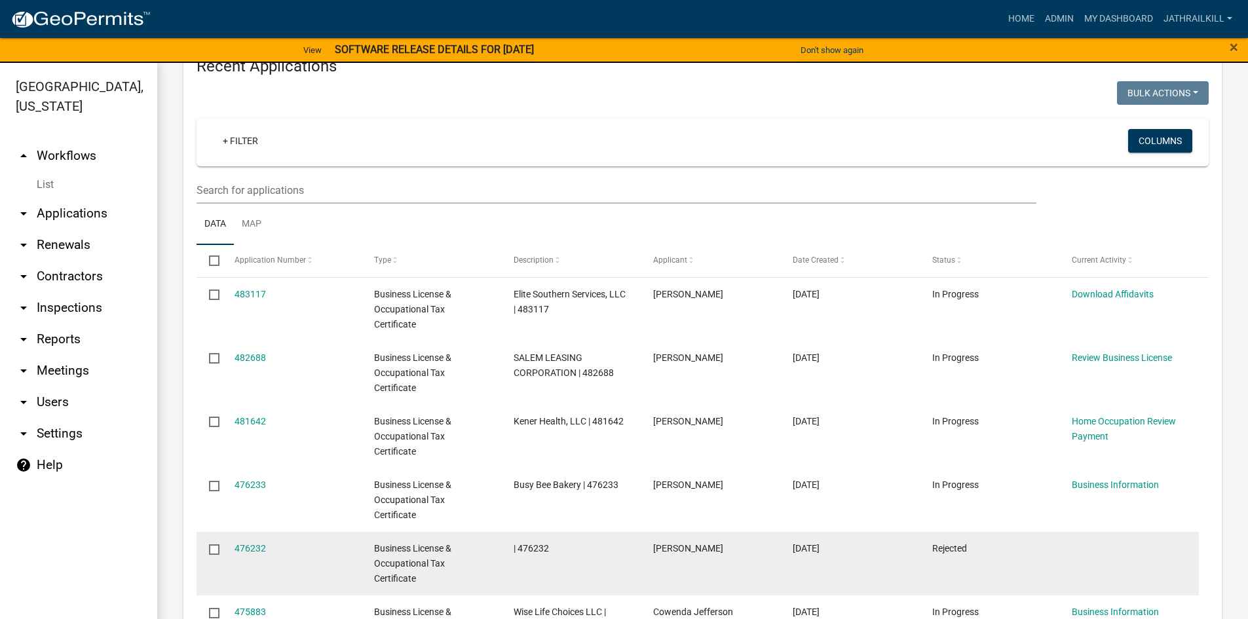
scroll to position [721, 0]
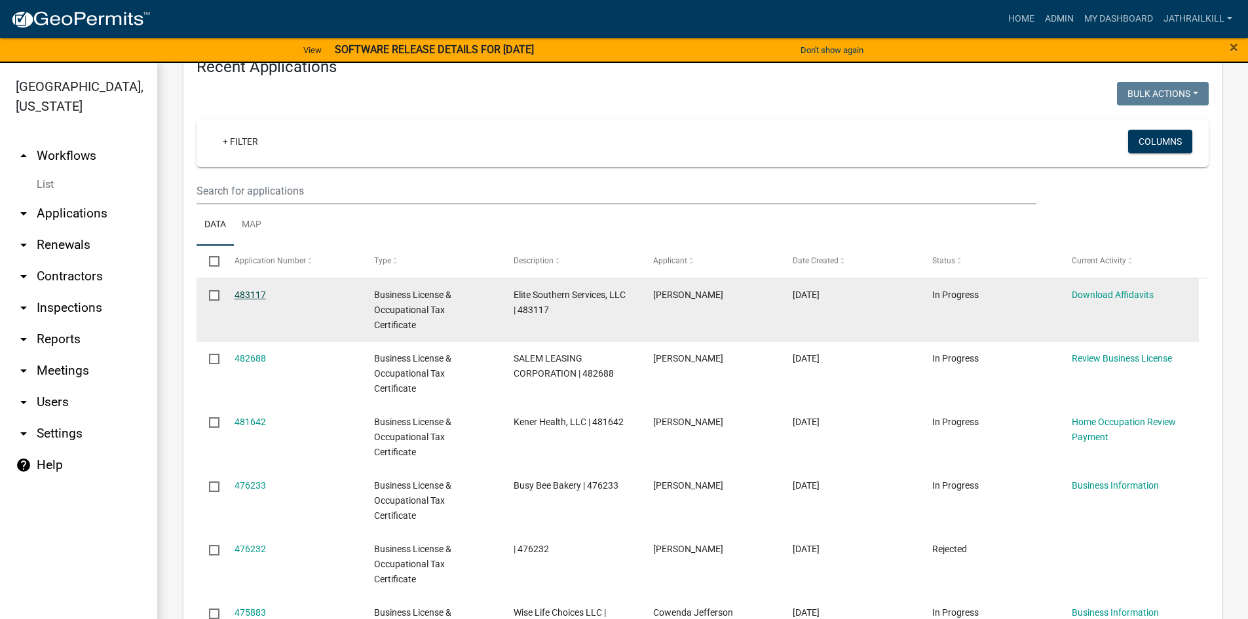
click at [260, 294] on link "483117" at bounding box center [250, 295] width 31 height 10
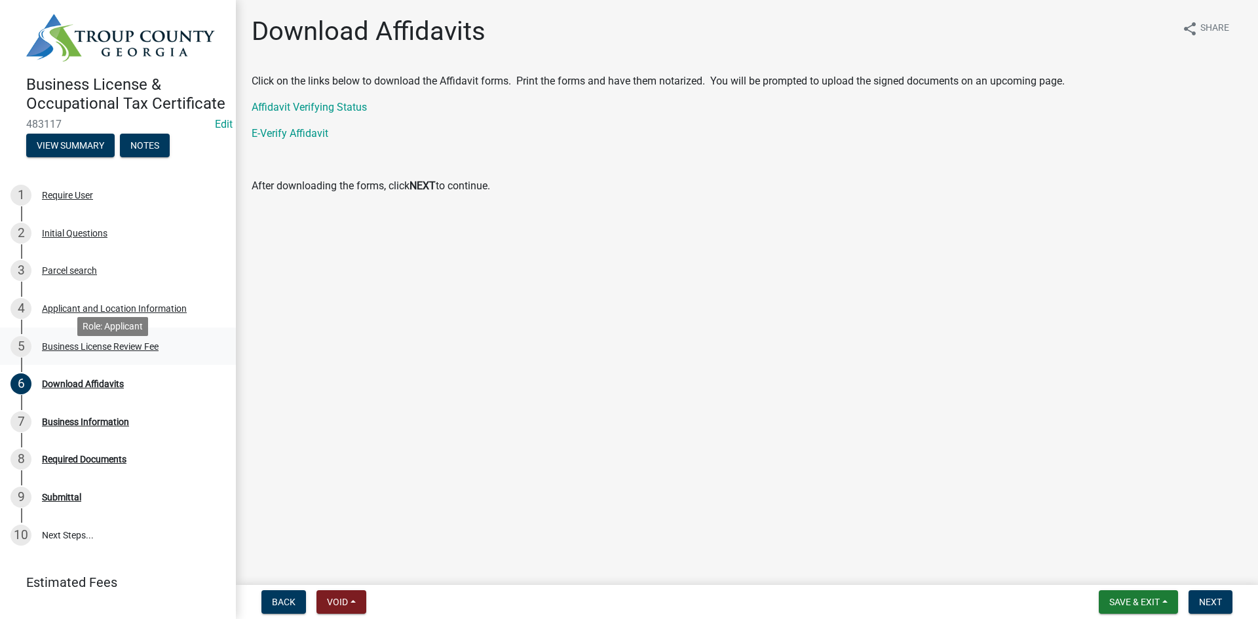
click at [120, 351] on div "Business License Review Fee" at bounding box center [100, 346] width 117 height 9
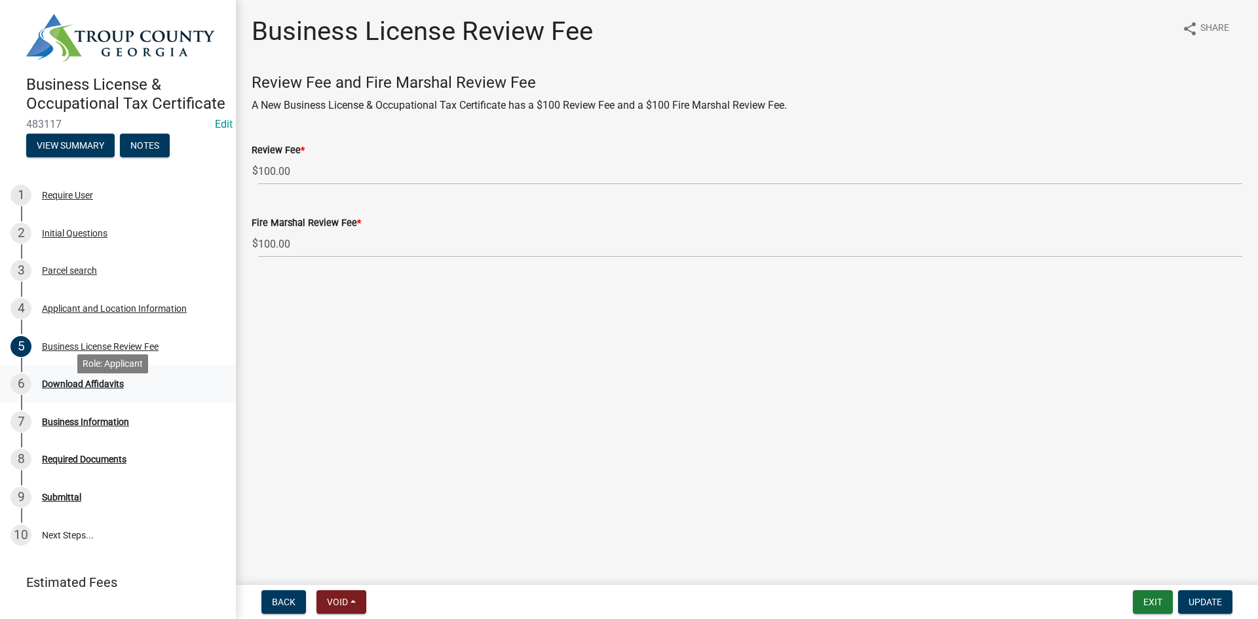
click at [100, 393] on div "6 Download Affidavits" at bounding box center [112, 383] width 204 height 21
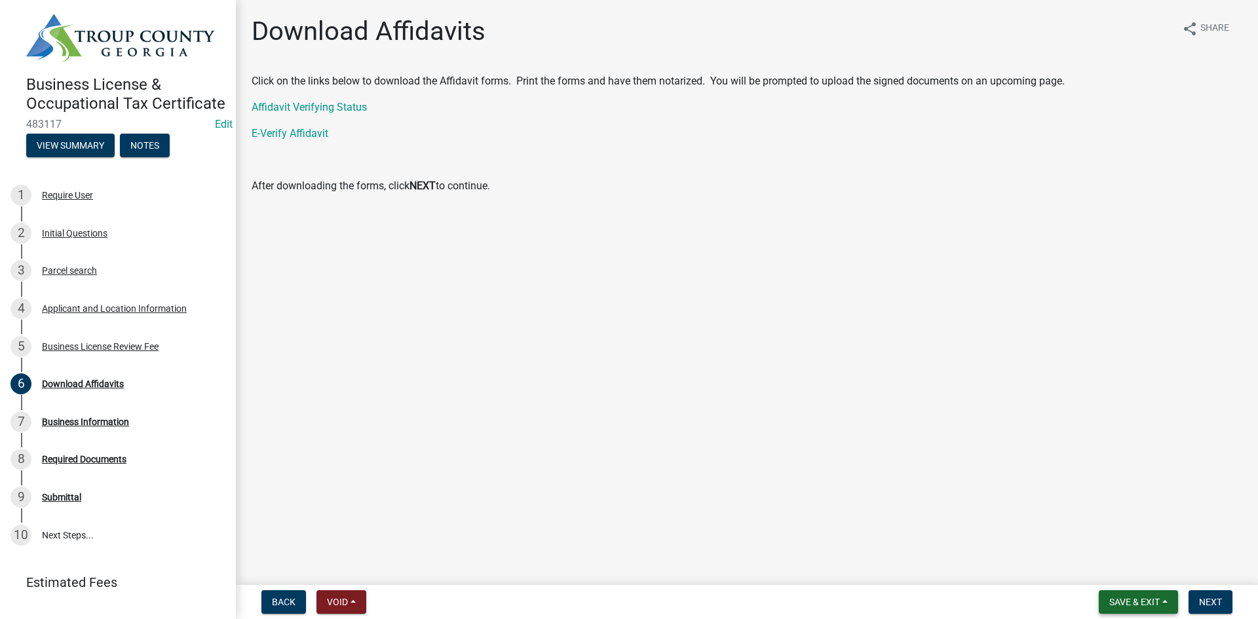
click at [1109, 605] on span "Save & Exit" at bounding box center [1134, 602] width 50 height 10
click at [1116, 578] on button "Save & Exit" at bounding box center [1125, 567] width 105 height 31
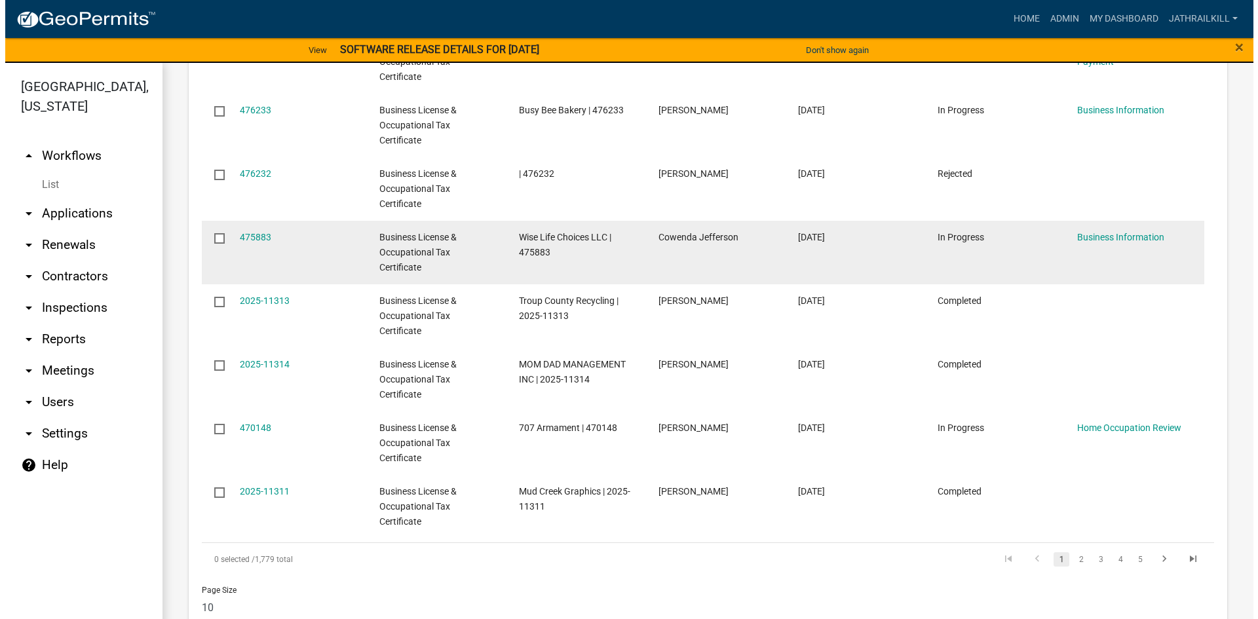
scroll to position [1114, 0]
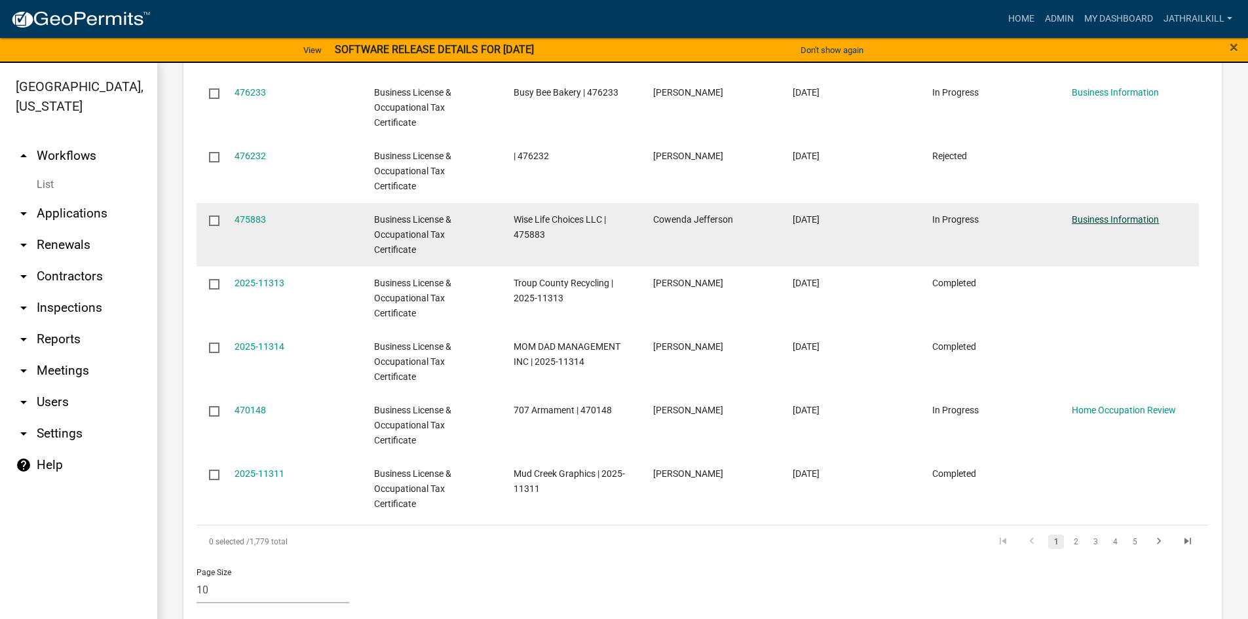
click at [1109, 218] on link "Business Information" at bounding box center [1115, 219] width 87 height 10
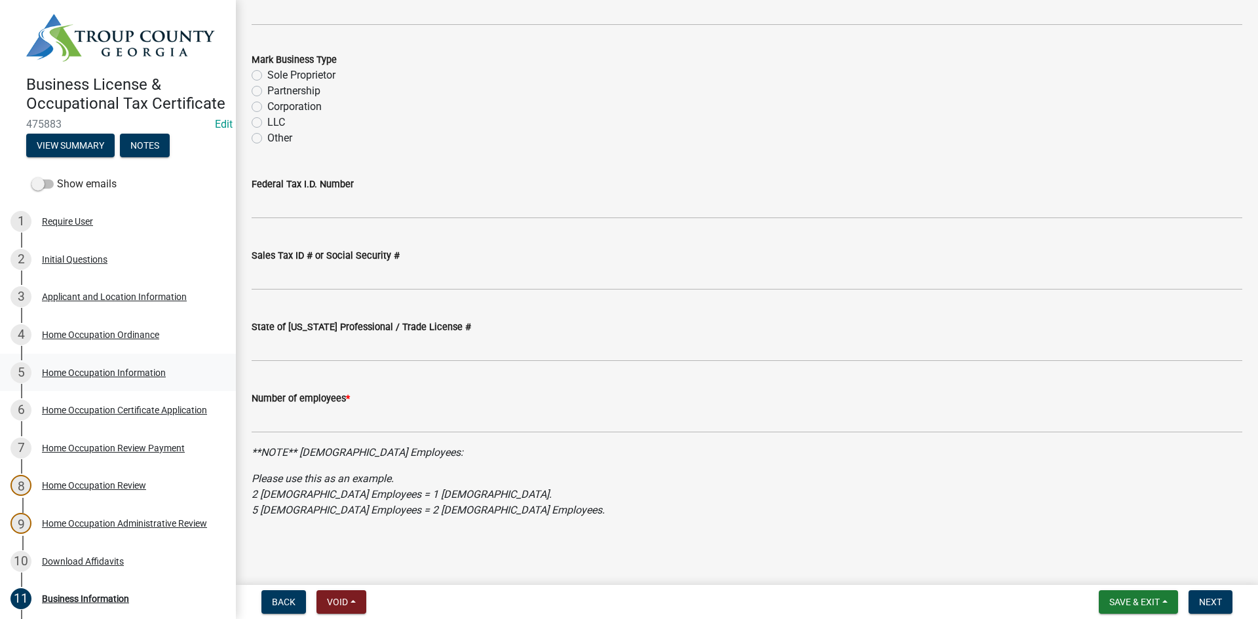
click at [104, 383] on div "5 Home Occupation Information" at bounding box center [112, 372] width 204 height 21
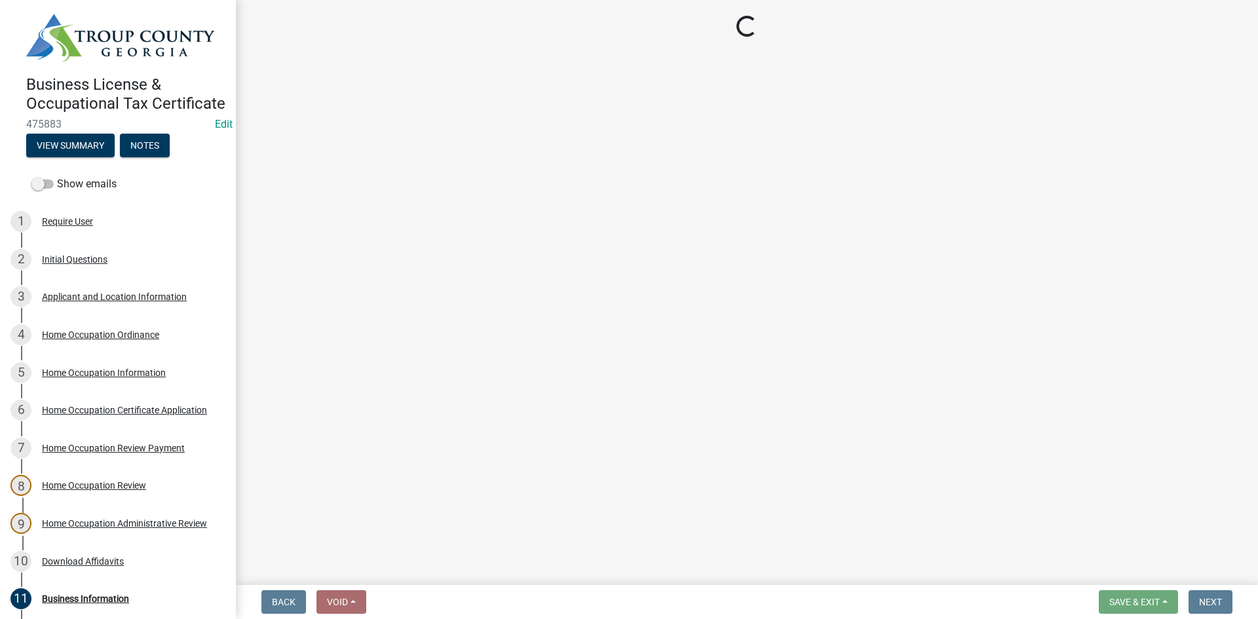
select select "c07f1ab6-e644-42a0-b83b-a148f73bcc0e"
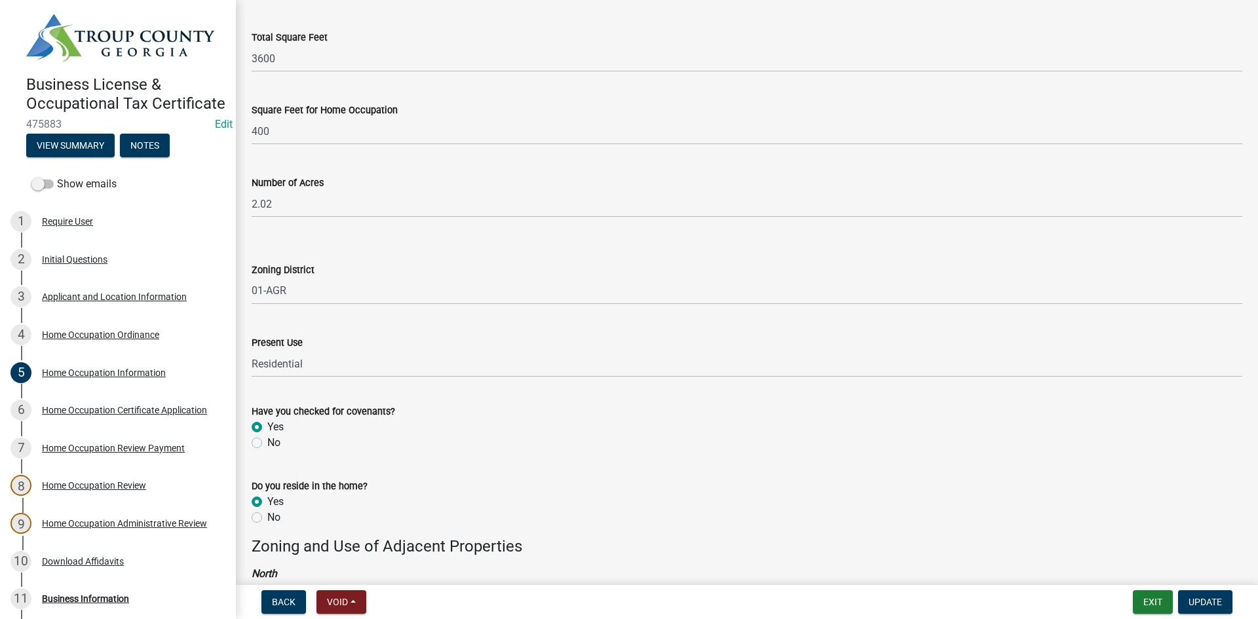
scroll to position [721, 0]
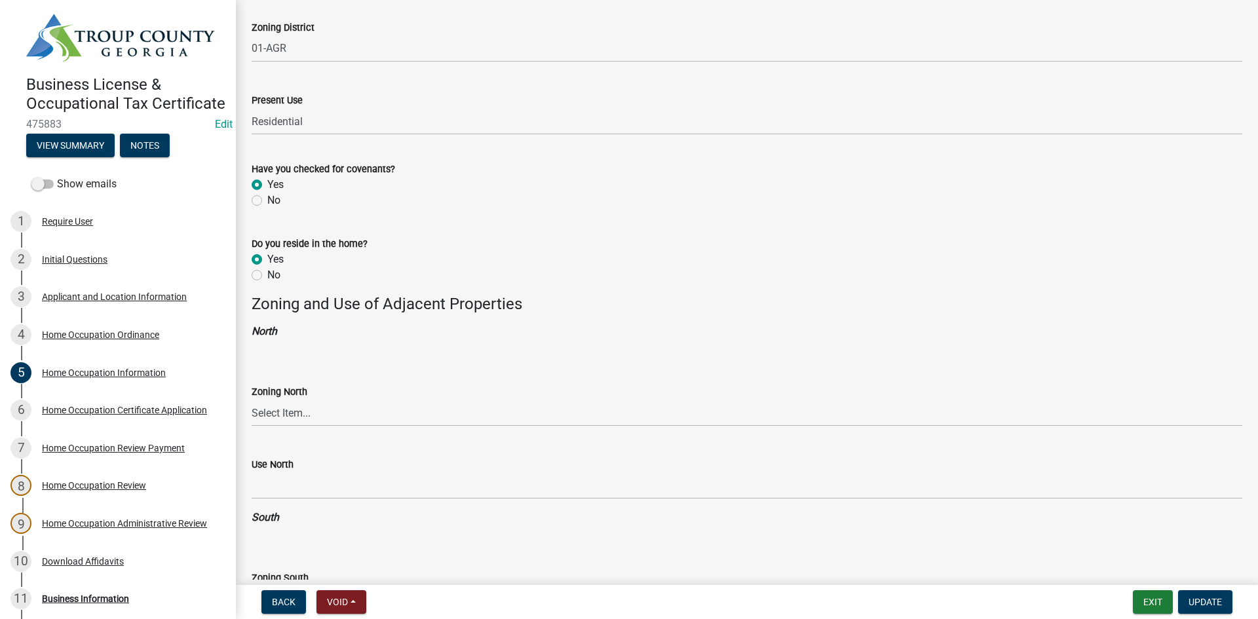
click at [116, 415] on div "Home Occupation Certificate Application" at bounding box center [124, 410] width 165 height 9
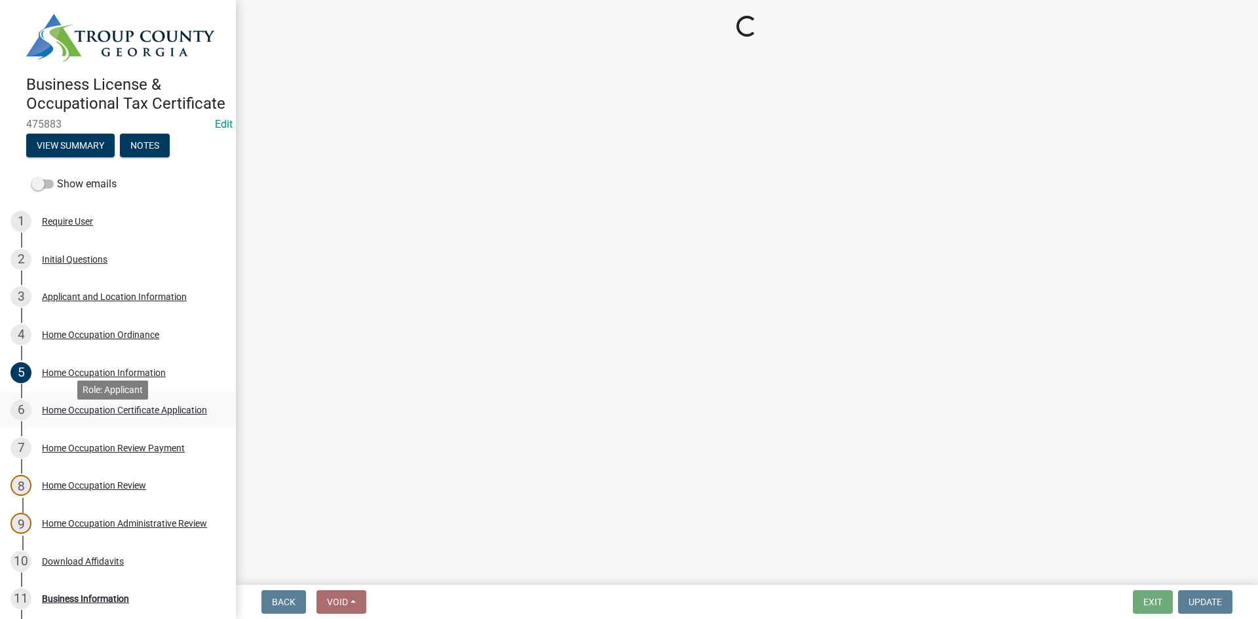
scroll to position [0, 0]
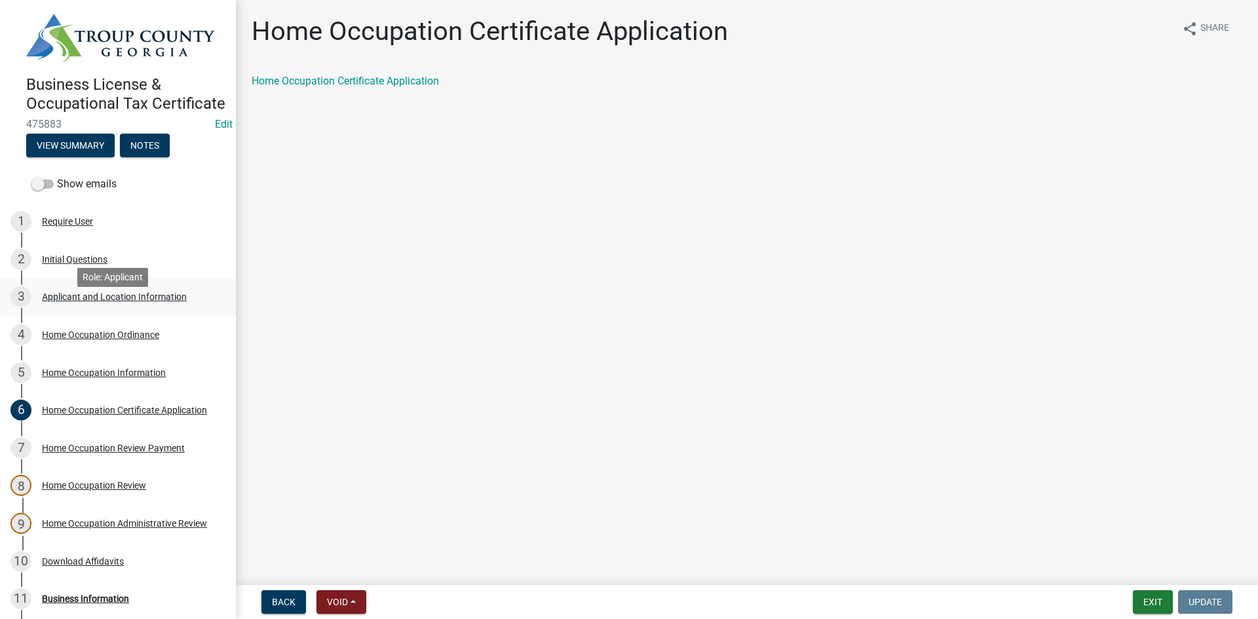
click at [104, 301] on div "Applicant and Location Information" at bounding box center [114, 296] width 145 height 9
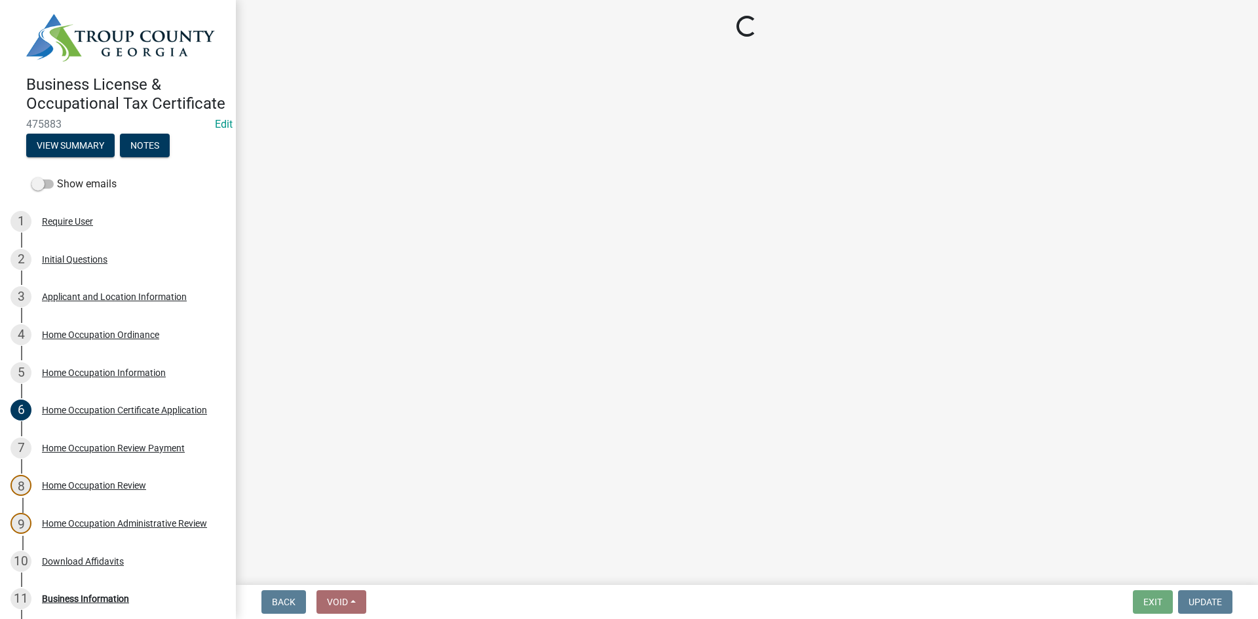
select select "GA"
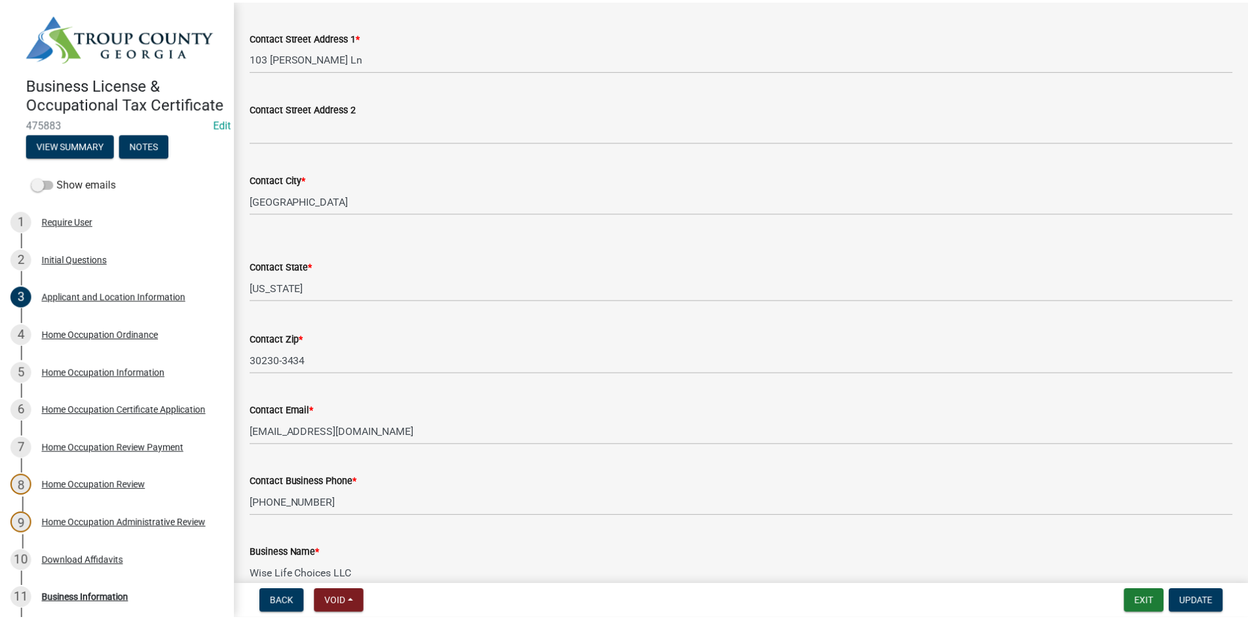
scroll to position [524, 0]
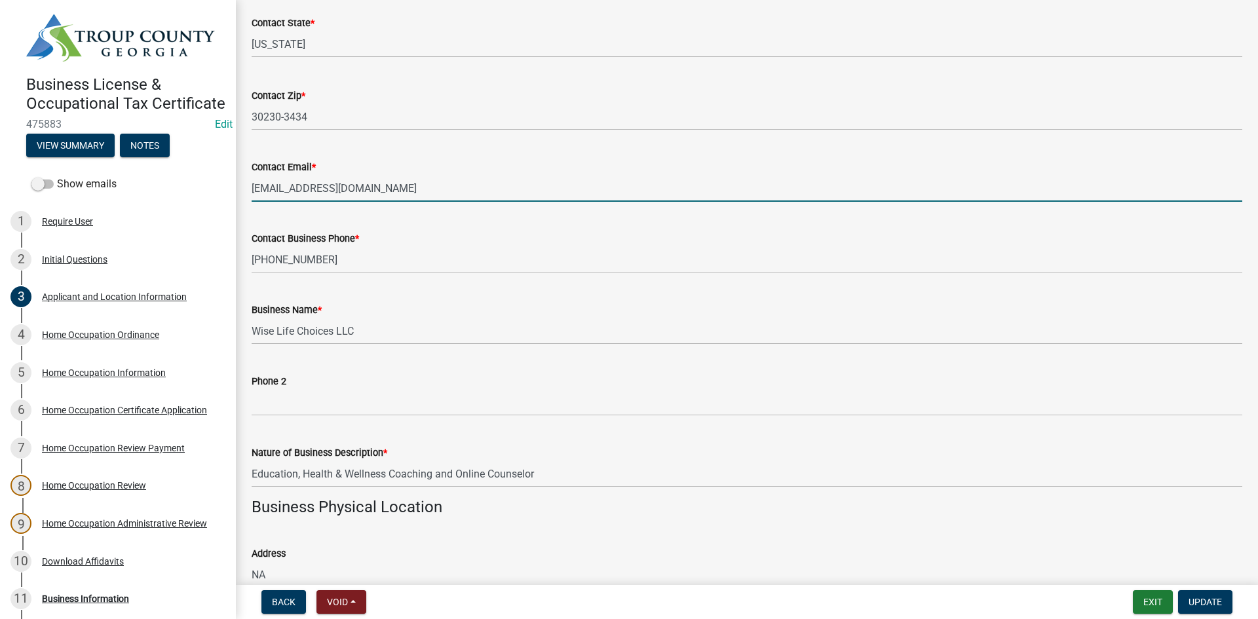
click at [439, 198] on input "[EMAIL_ADDRESS][DOMAIN_NAME]" at bounding box center [747, 188] width 991 height 27
click at [439, 197] on input "[EMAIL_ADDRESS][DOMAIN_NAME]" at bounding box center [747, 188] width 991 height 27
click at [439, 196] on input "[EMAIL_ADDRESS][DOMAIN_NAME]" at bounding box center [747, 188] width 991 height 27
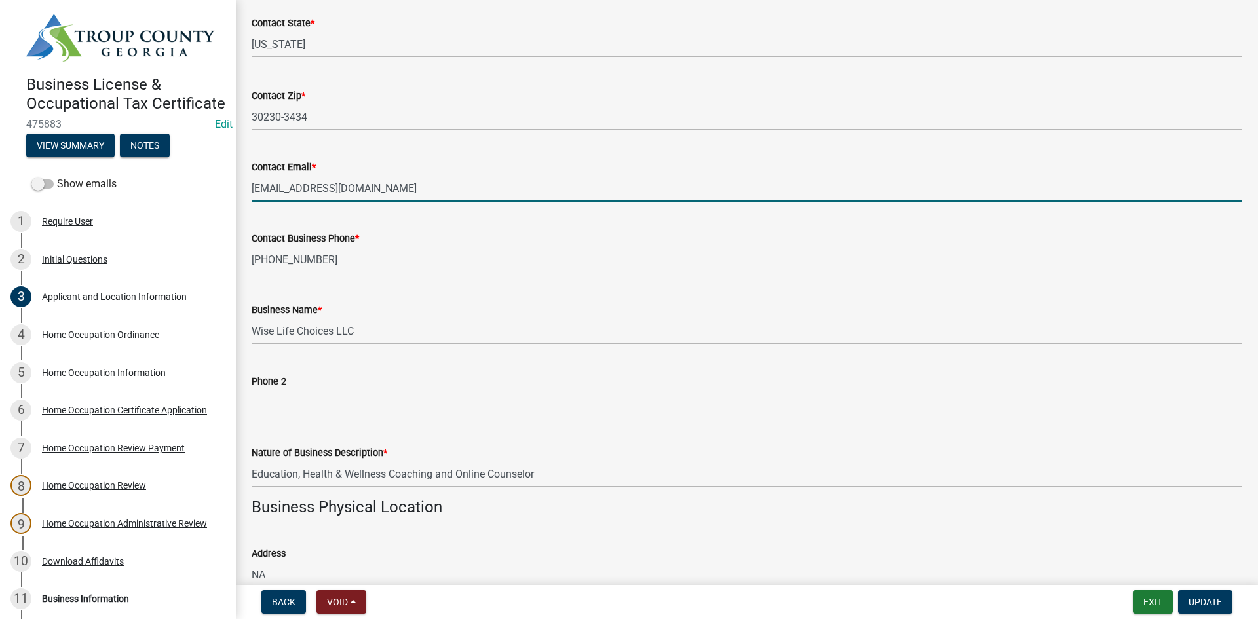
click at [439, 196] on input "[EMAIL_ADDRESS][DOMAIN_NAME]" at bounding box center [747, 188] width 991 height 27
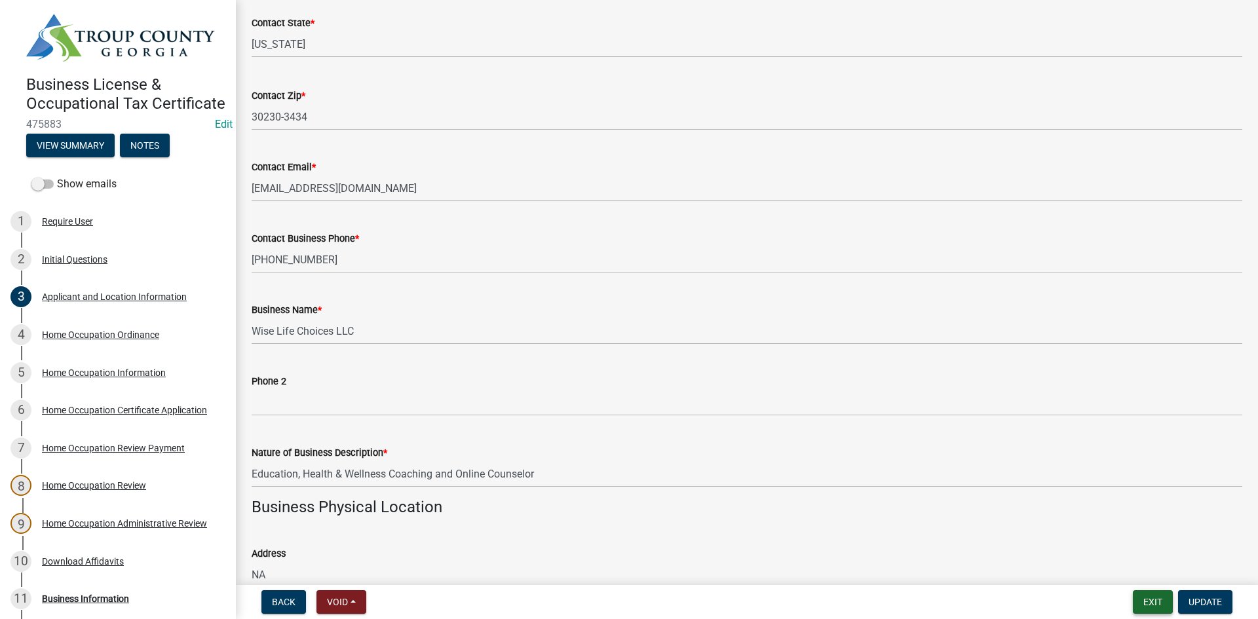
click at [1153, 606] on button "Exit" at bounding box center [1153, 602] width 40 height 24
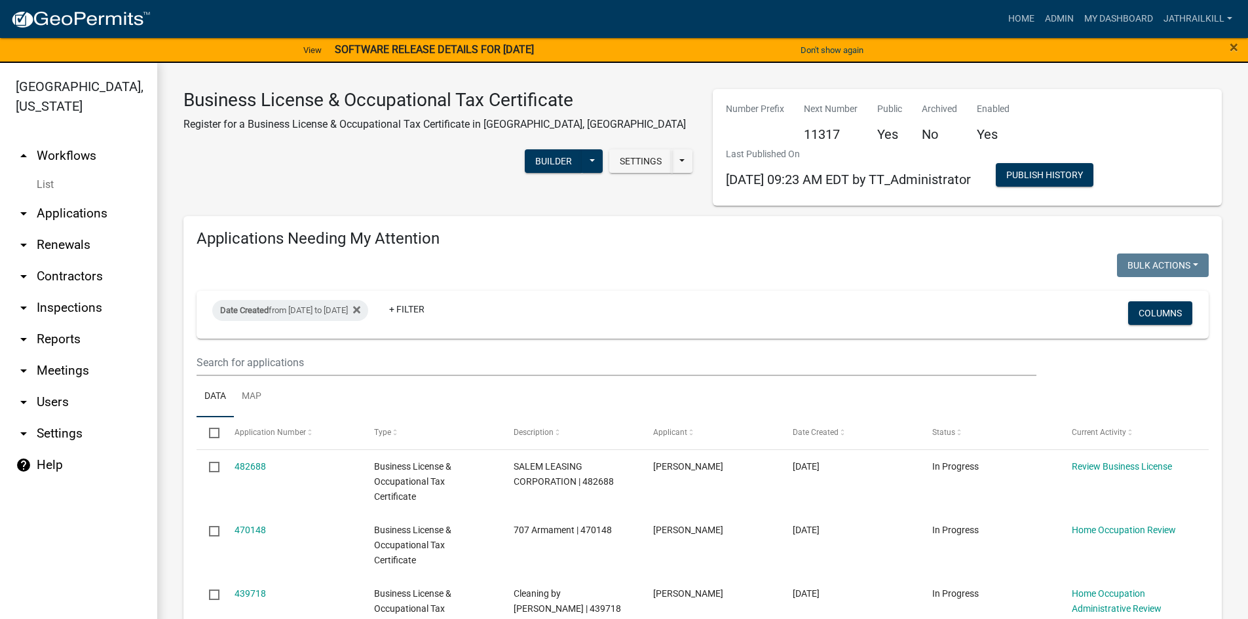
click at [103, 140] on link "arrow_drop_up Workflows" at bounding box center [78, 155] width 157 height 31
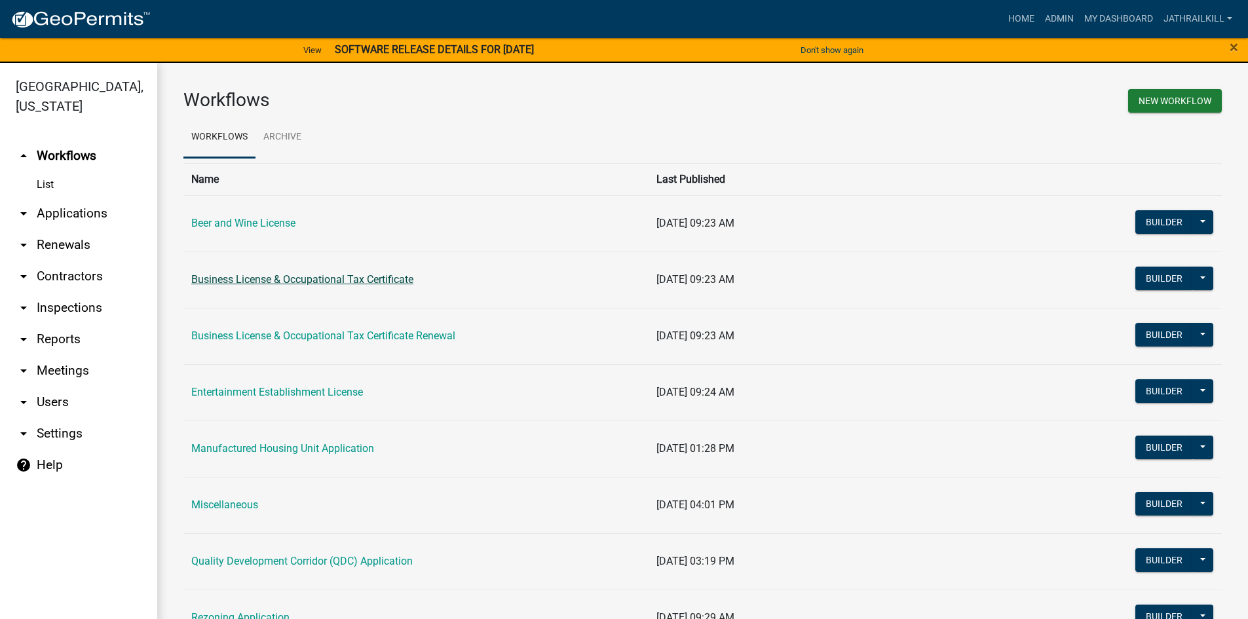
click at [332, 285] on link "Business License & Occupational Tax Certificate" at bounding box center [302, 279] width 222 height 12
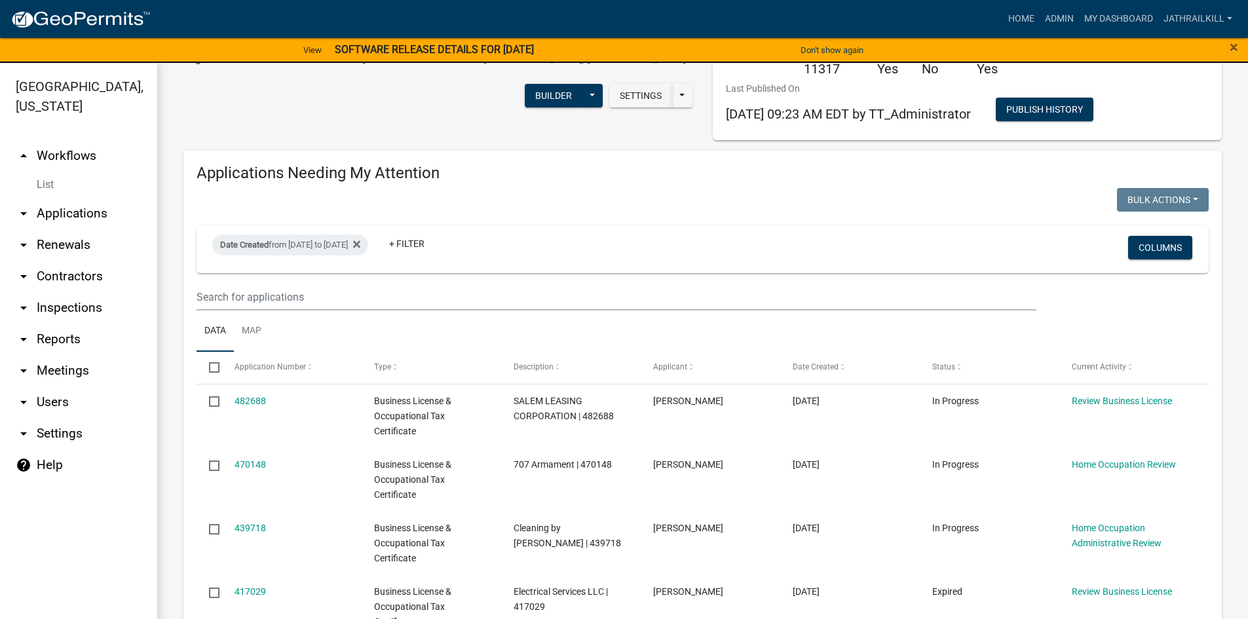
scroll to position [131, 0]
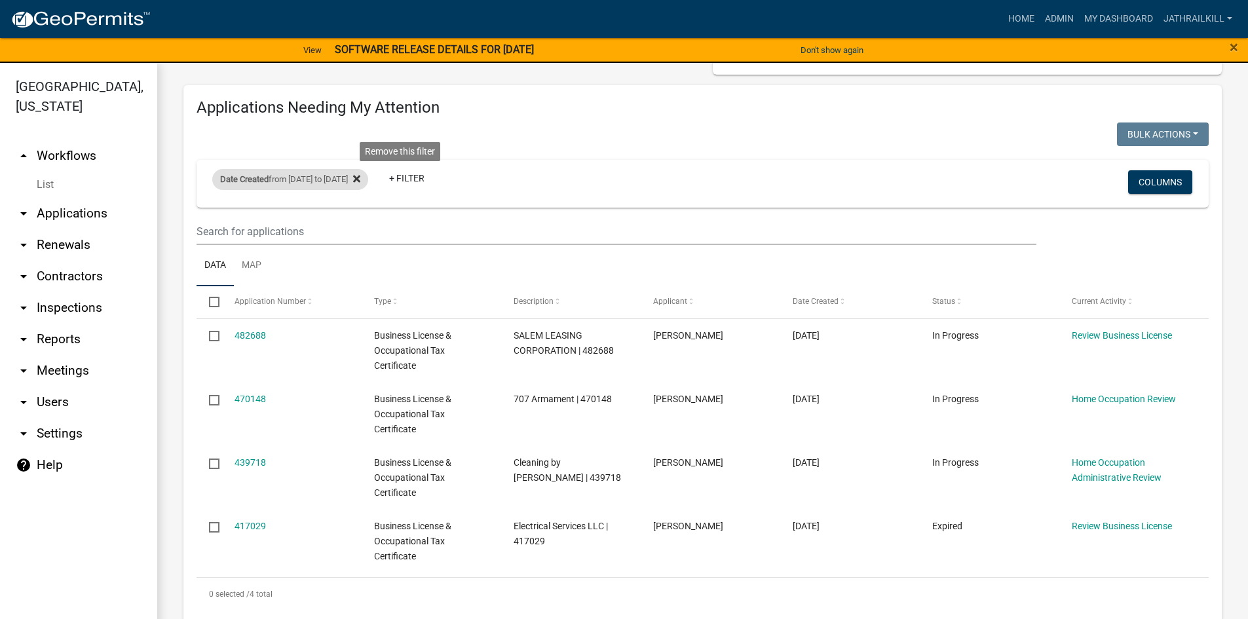
click at [360, 177] on icon at bounding box center [356, 179] width 7 height 10
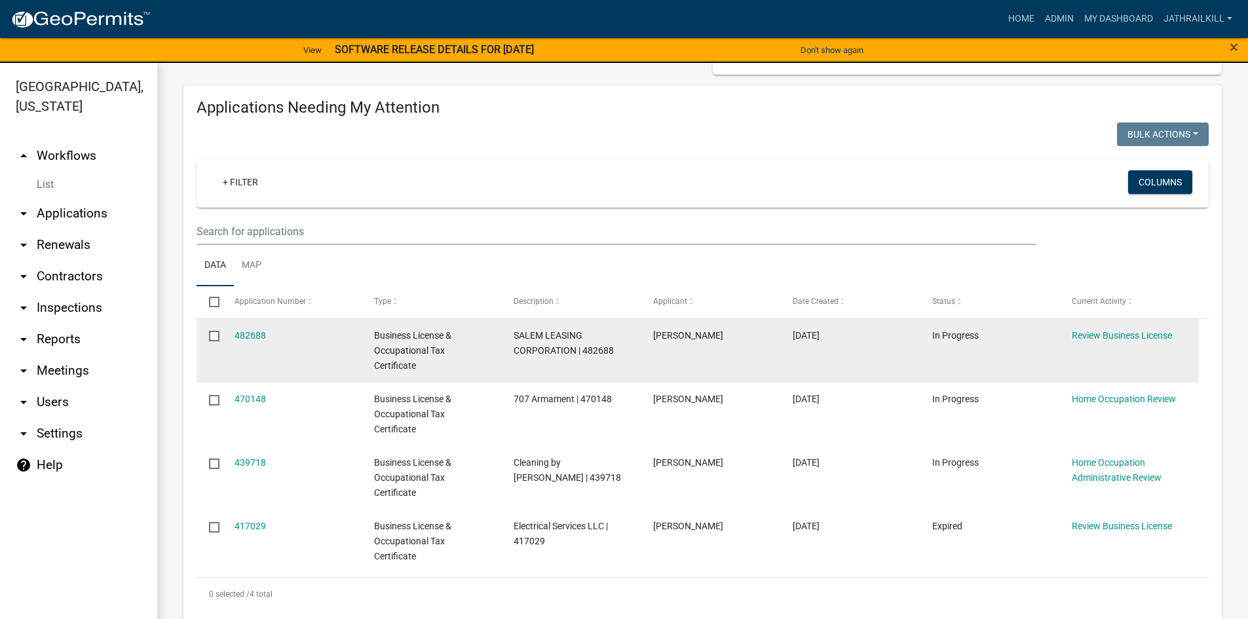
select select "2: 50"
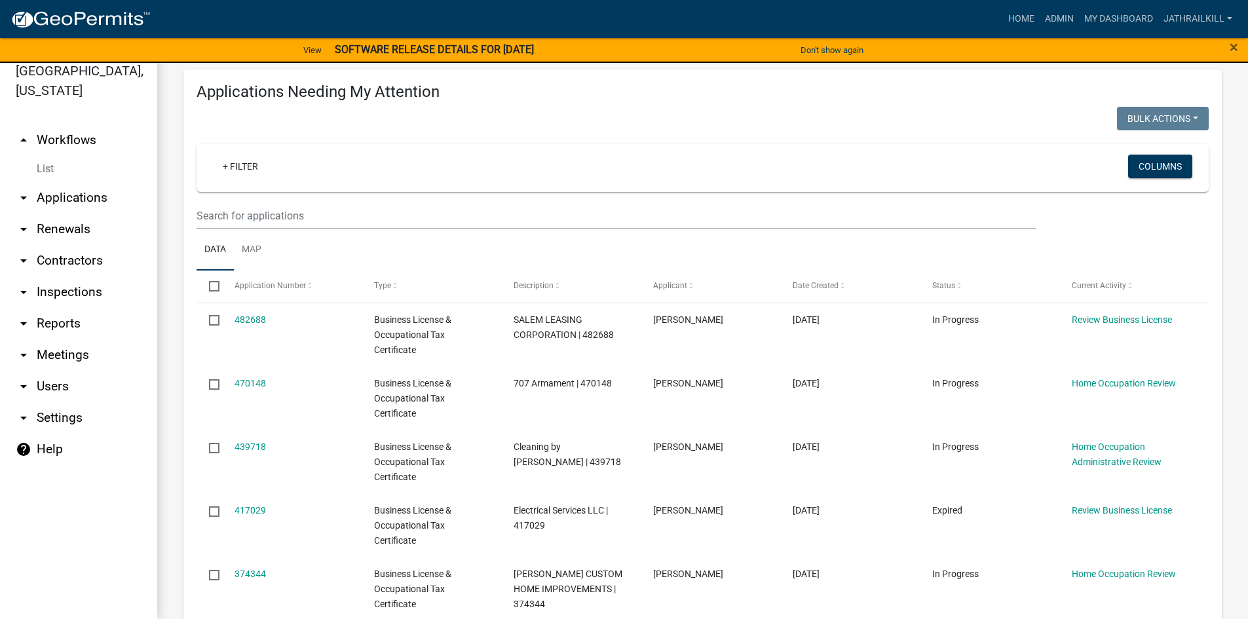
scroll to position [0, 0]
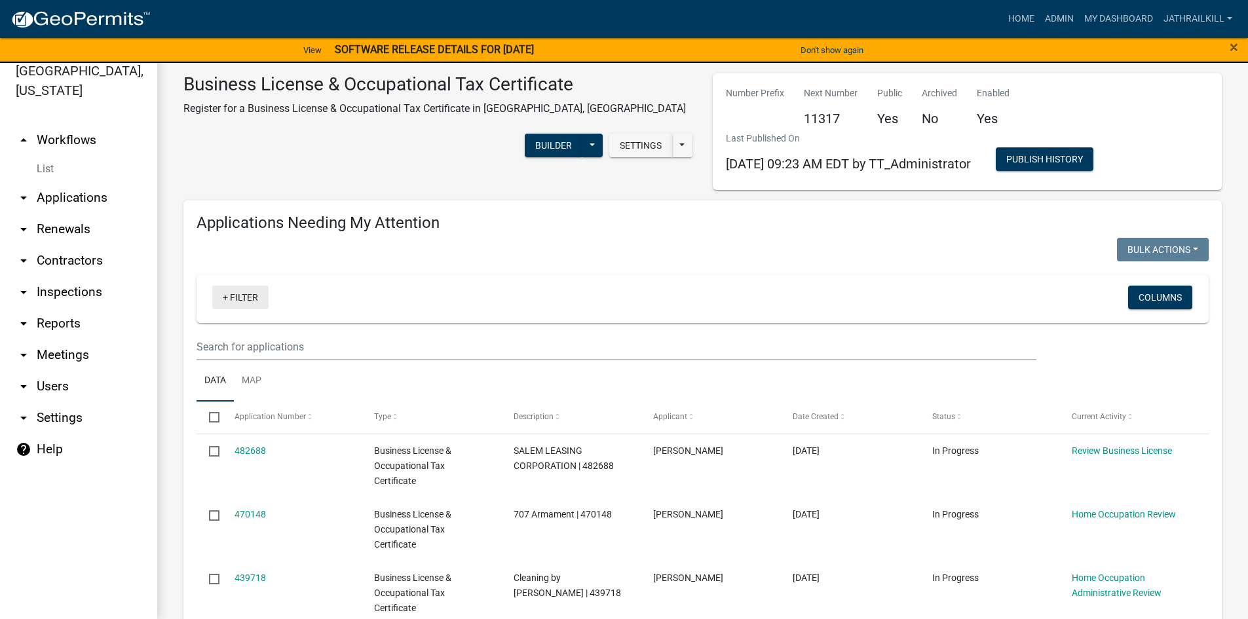
drag, startPoint x: 242, startPoint y: 303, endPoint x: 237, endPoint y: 307, distance: 7.5
click at [238, 307] on link "+ Filter" at bounding box center [240, 298] width 56 height 24
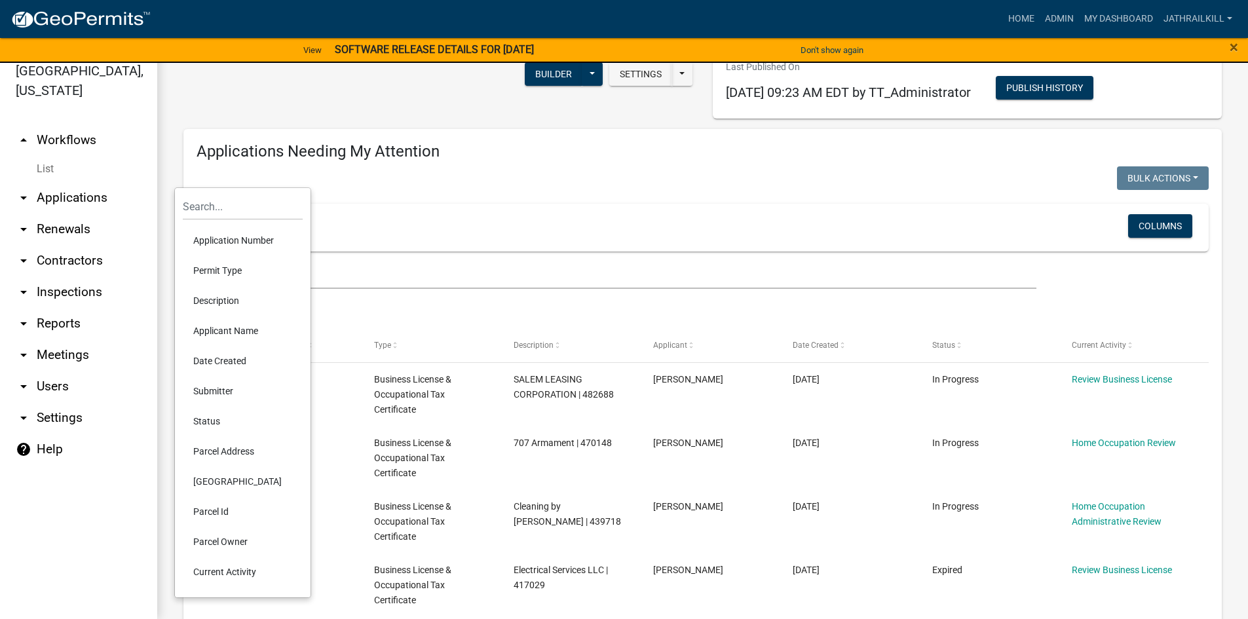
scroll to position [131, 0]
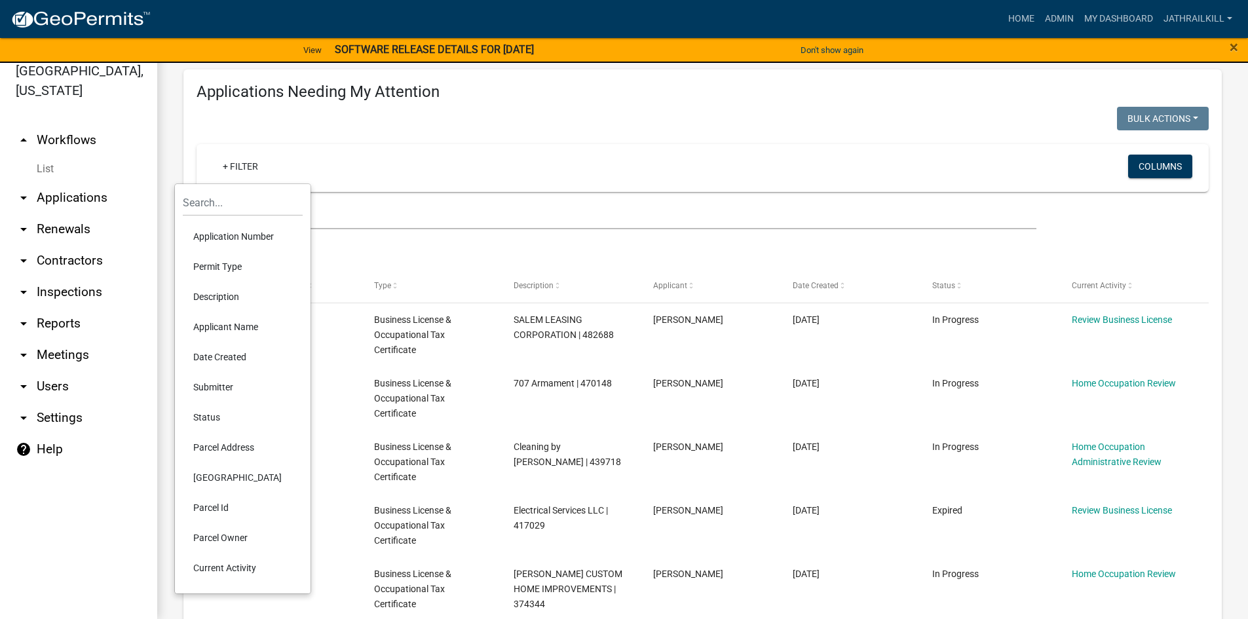
click at [234, 358] on li "Date Created" at bounding box center [243, 357] width 120 height 30
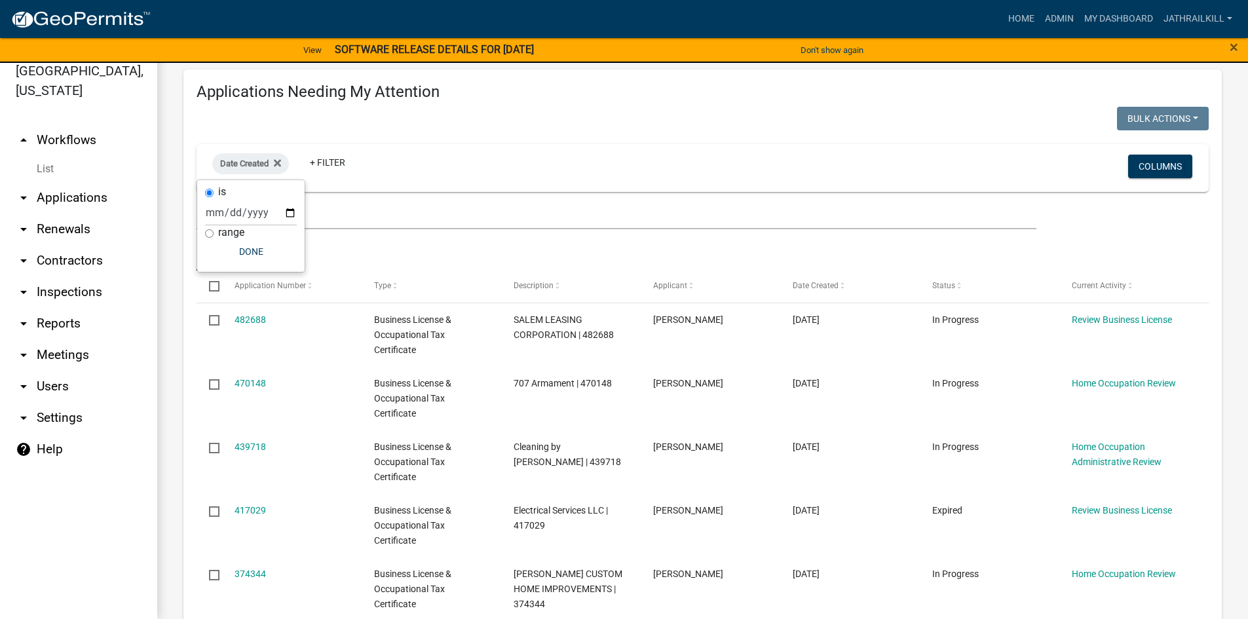
click at [211, 233] on input "range" at bounding box center [209, 233] width 9 height 9
radio input "true"
click at [282, 233] on select "[DATE] [DATE] Current Week Previous Week Current Month Last Month Current Calen…" at bounding box center [294, 226] width 131 height 27
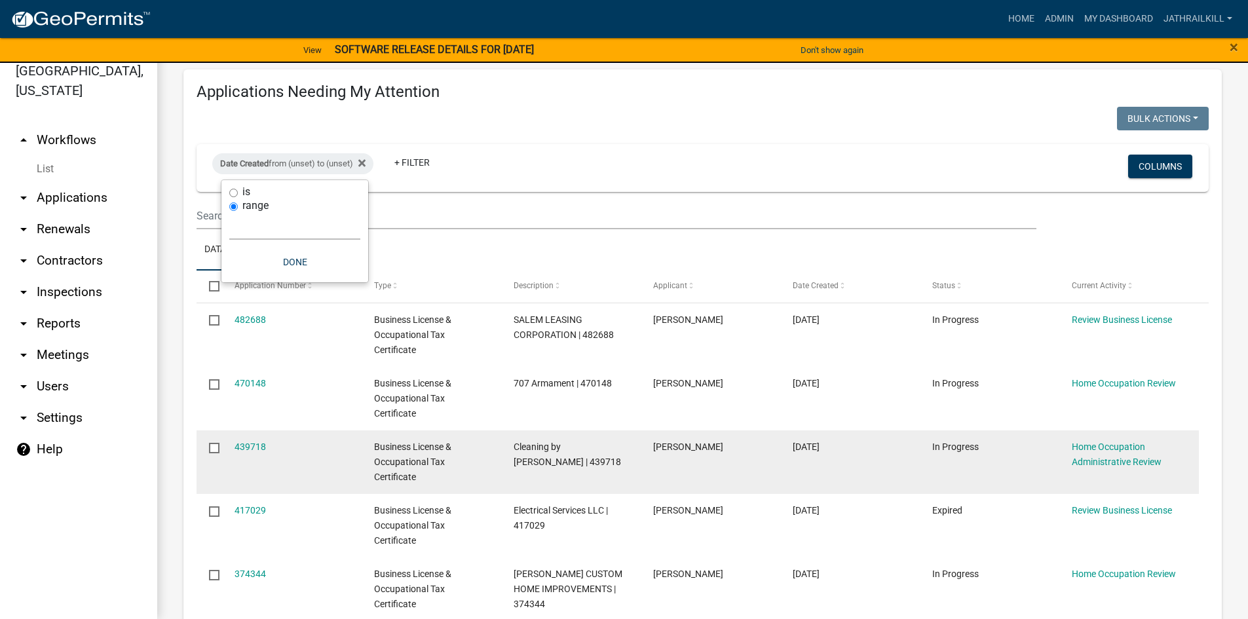
select select "custom"
click at [229, 213] on select "[DATE] [DATE] Current Week Previous Week Current Month Last Month Current Calen…" at bounding box center [294, 226] width 131 height 27
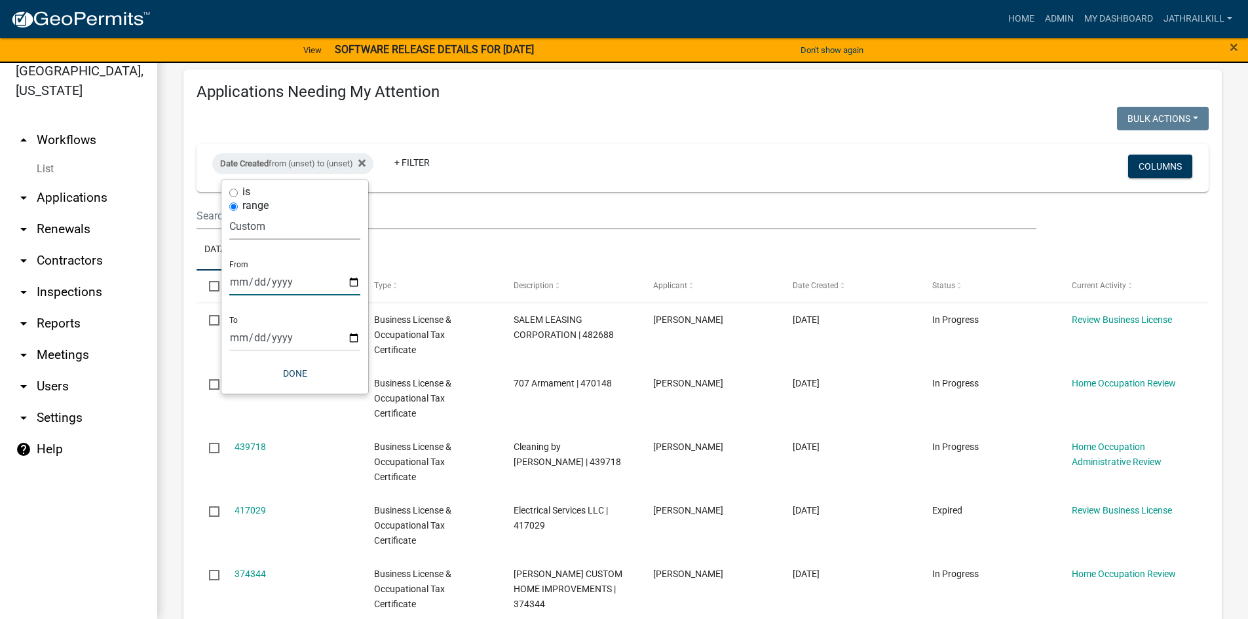
click at [353, 280] on input "date" at bounding box center [294, 282] width 131 height 27
type input "[DATE]"
click at [356, 345] on input "date" at bounding box center [303, 337] width 131 height 27
click at [359, 341] on input "date" at bounding box center [303, 337] width 131 height 27
type input "[DATE]"
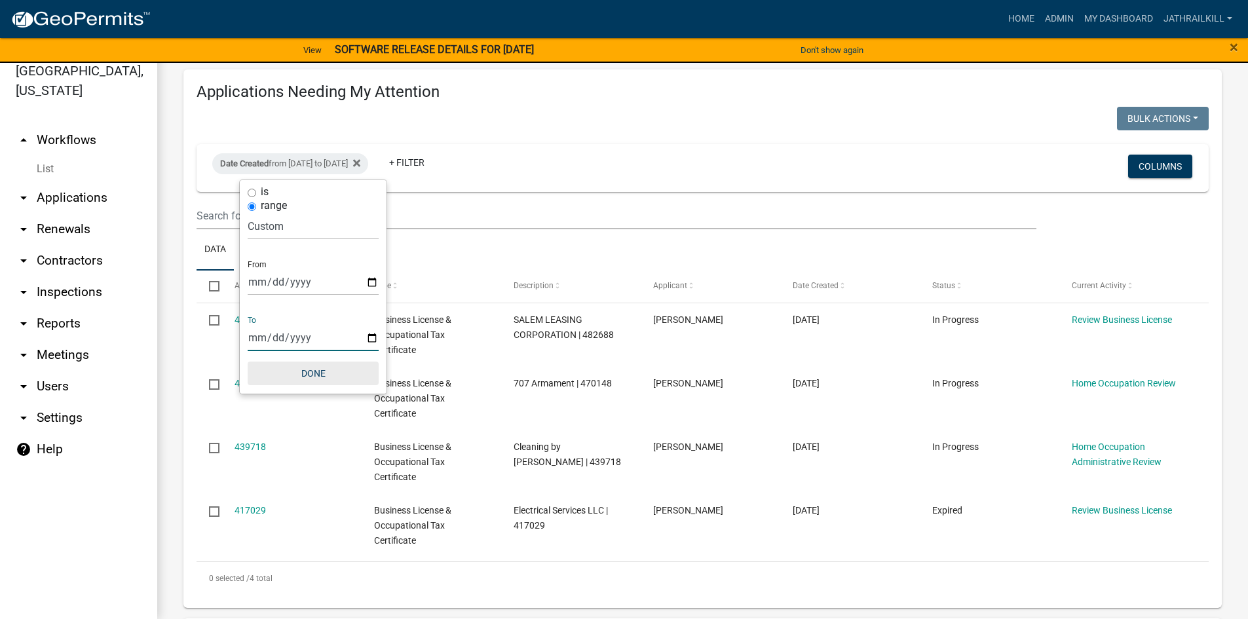
click at [328, 375] on button "Done" at bounding box center [313, 374] width 131 height 24
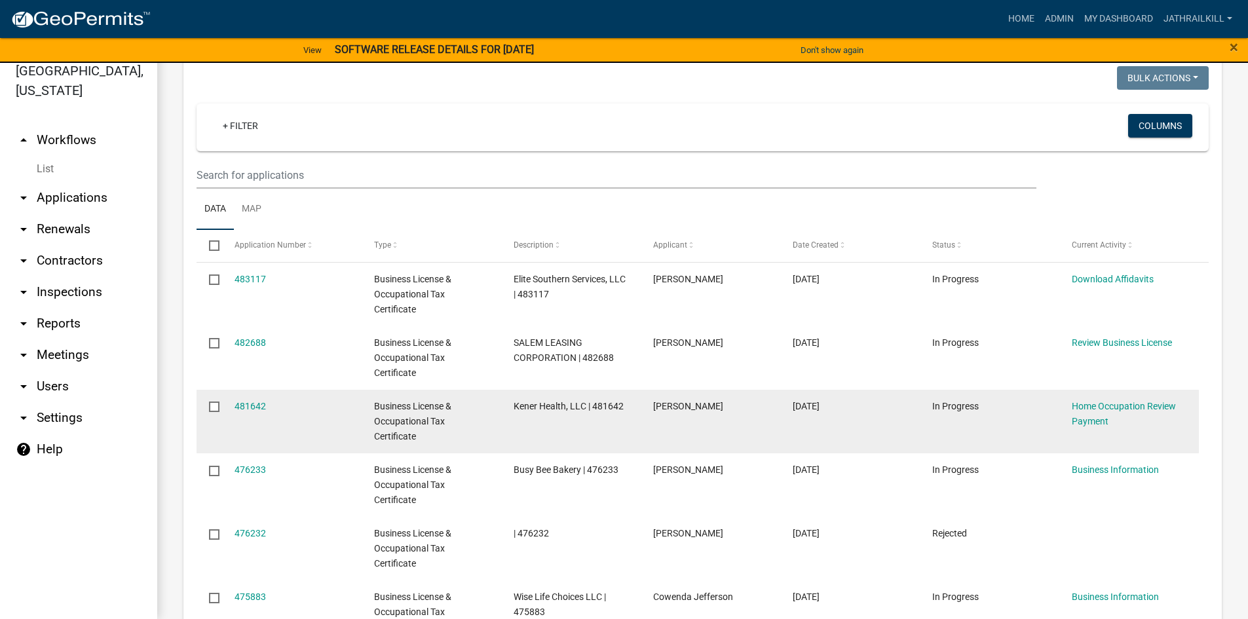
scroll to position [983, 0]
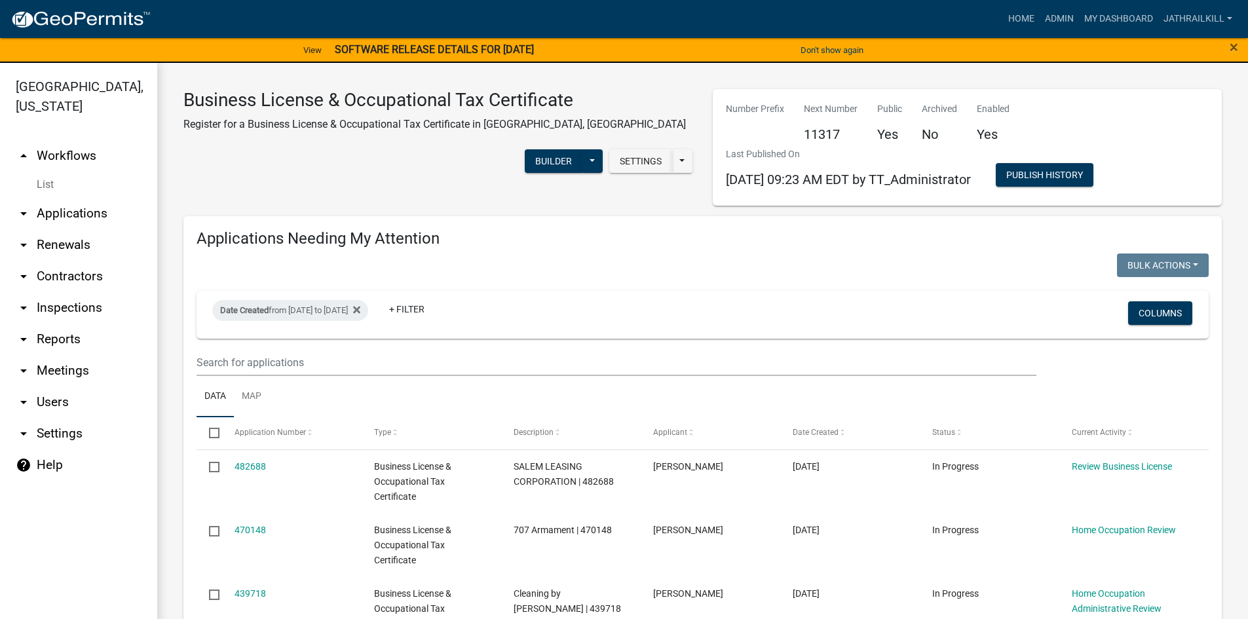
click at [92, 140] on link "arrow_drop_up Workflows" at bounding box center [78, 155] width 157 height 31
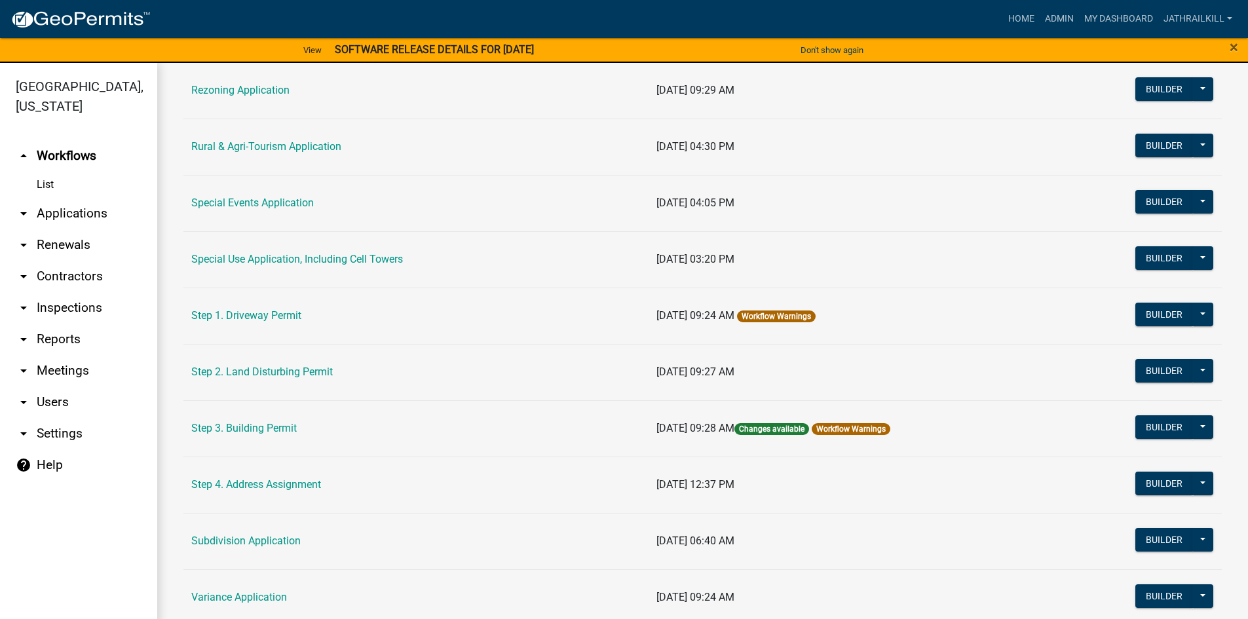
scroll to position [611, 0]
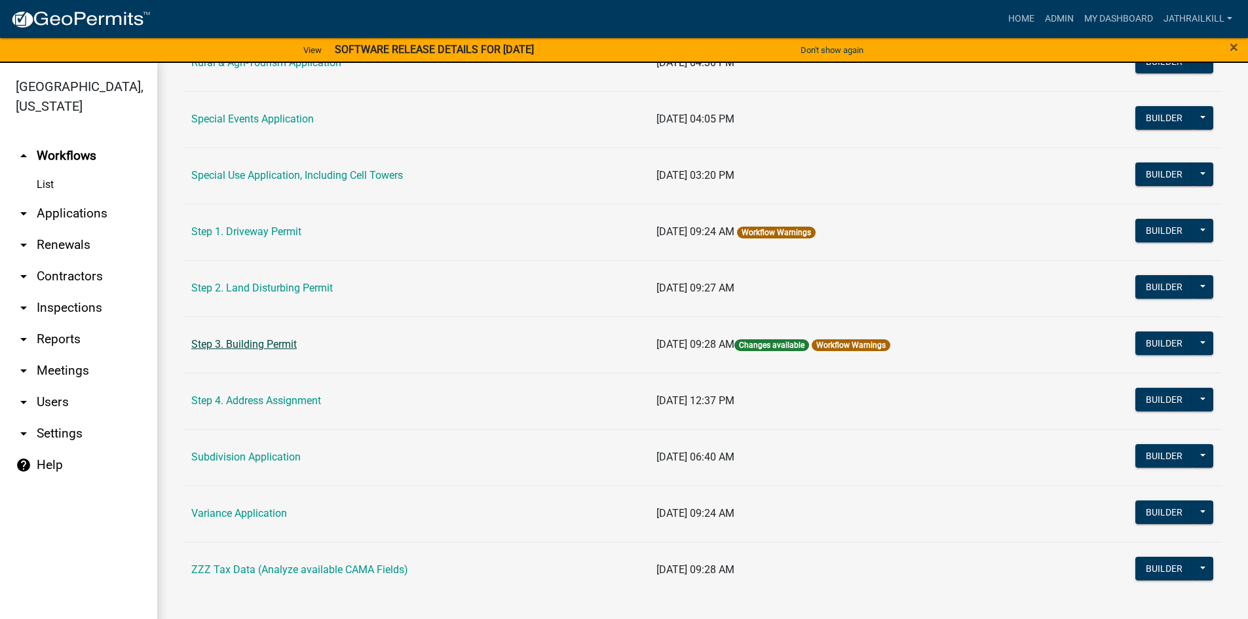
click at [286, 344] on link "Step 3. Building Permit" at bounding box center [243, 344] width 105 height 12
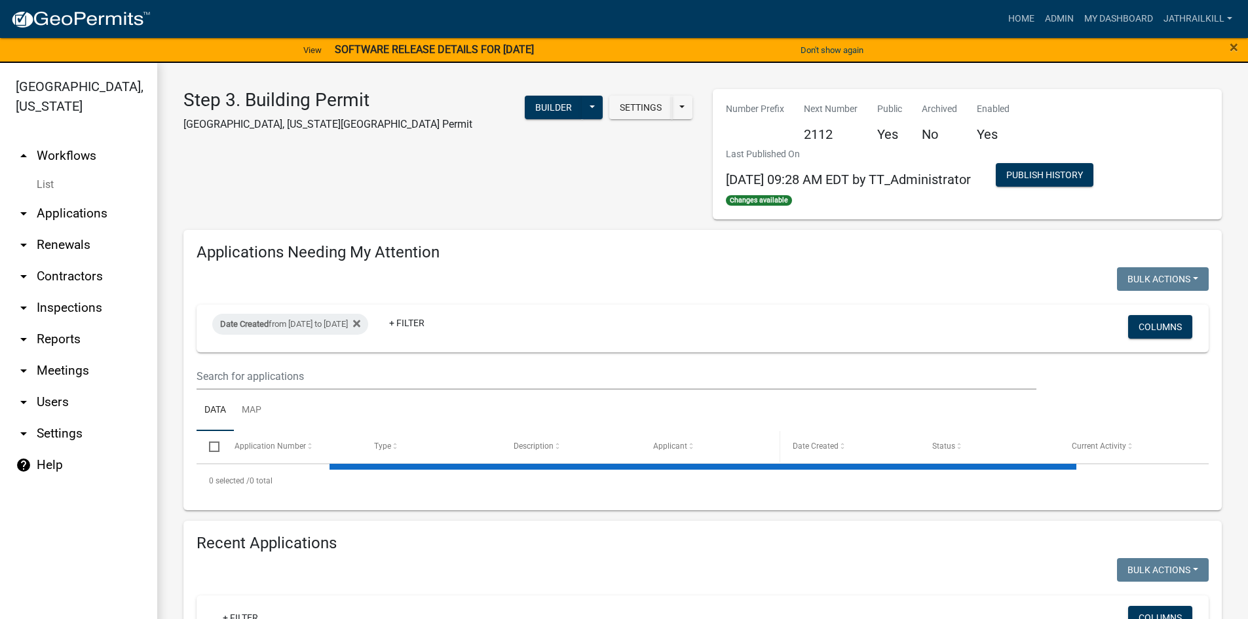
select select "2: 50"
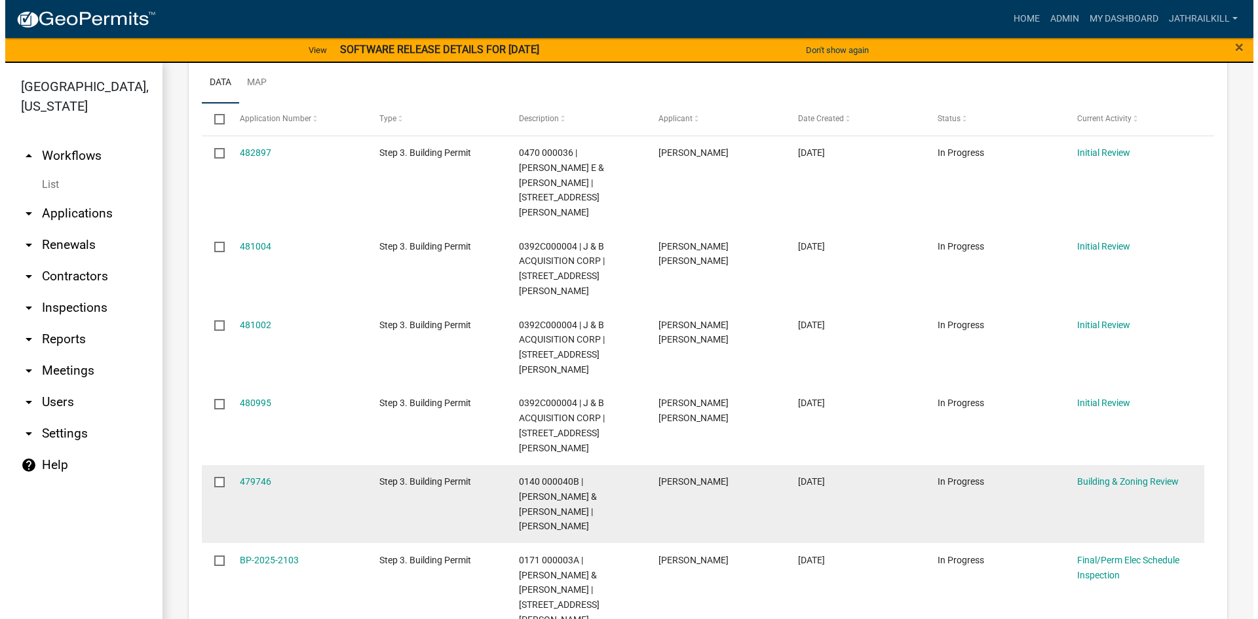
scroll to position [459, 0]
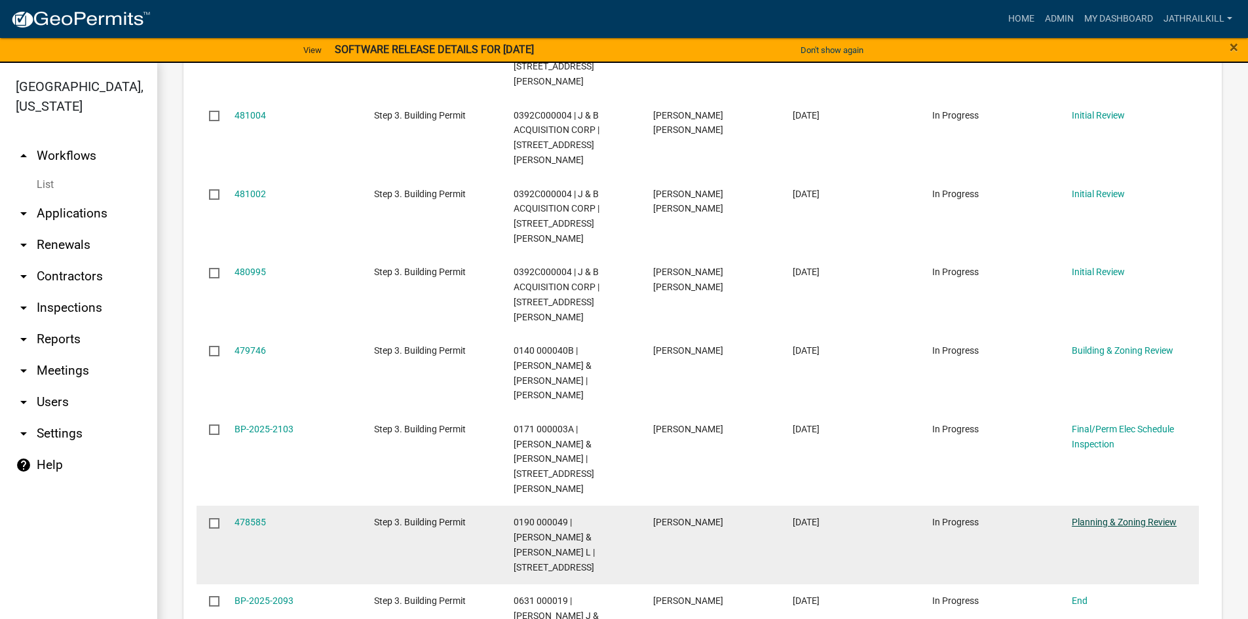
click at [1158, 517] on link "Planning & Zoning Review" at bounding box center [1124, 522] width 105 height 10
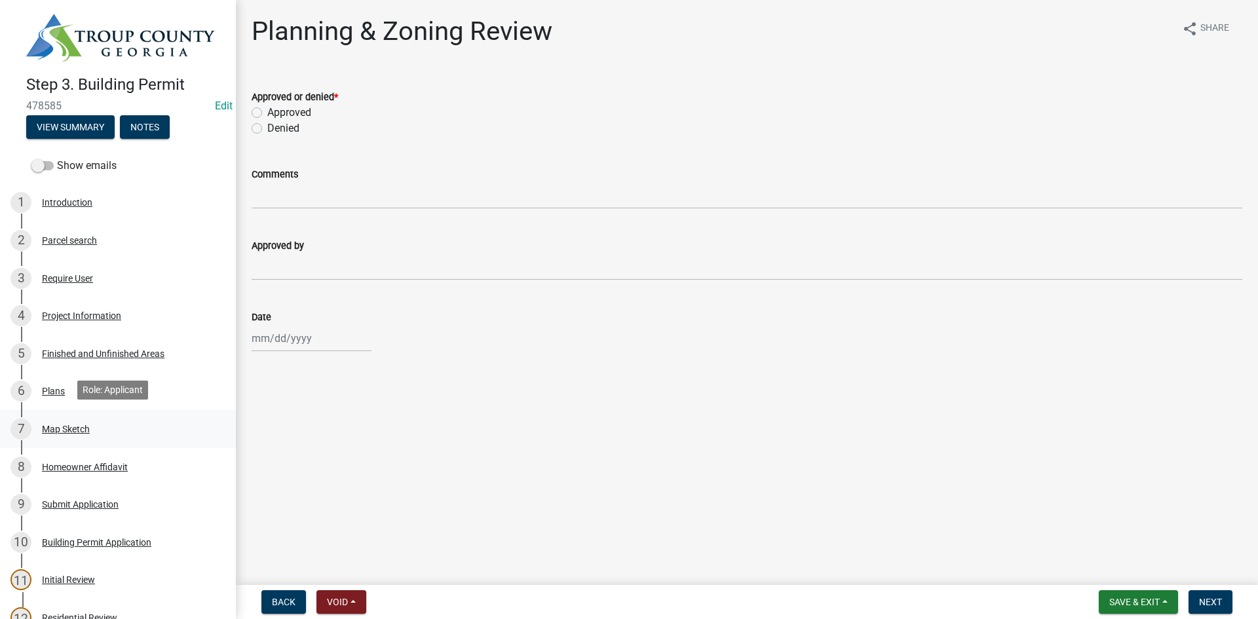
click at [107, 432] on div "7 Map Sketch" at bounding box center [112, 429] width 204 height 21
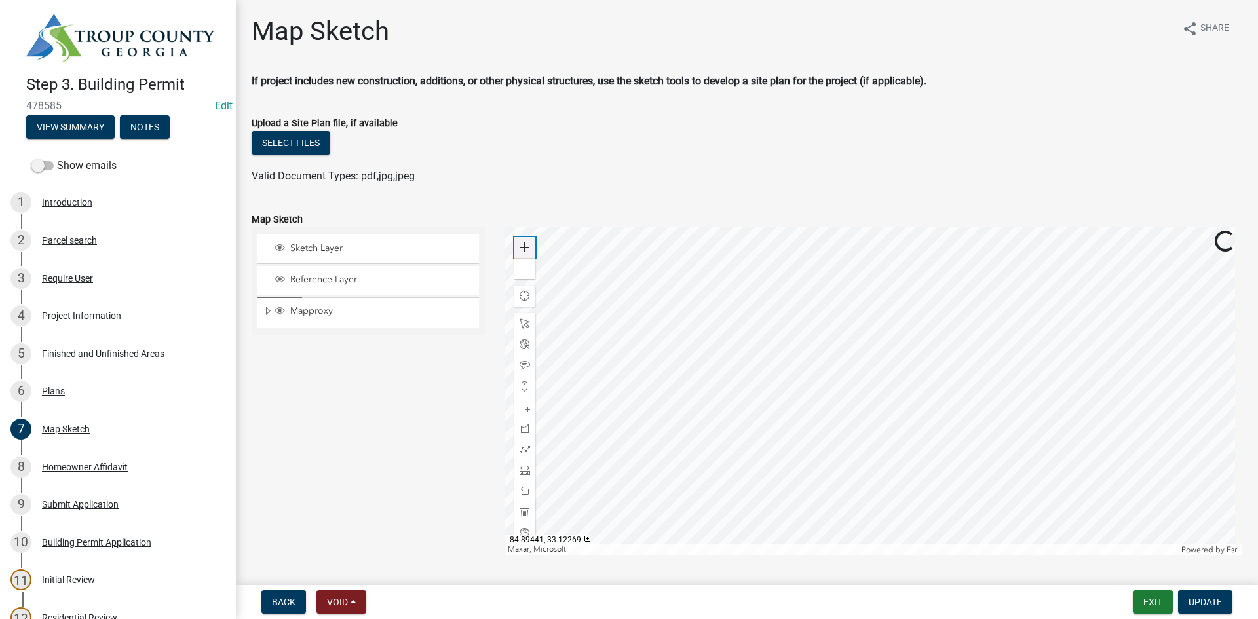
click at [529, 244] on div "Zoom in" at bounding box center [524, 247] width 21 height 21
click at [841, 404] on div at bounding box center [873, 391] width 738 height 328
click at [522, 272] on span at bounding box center [525, 269] width 10 height 10
click at [104, 311] on div "Project Information" at bounding box center [81, 315] width 79 height 9
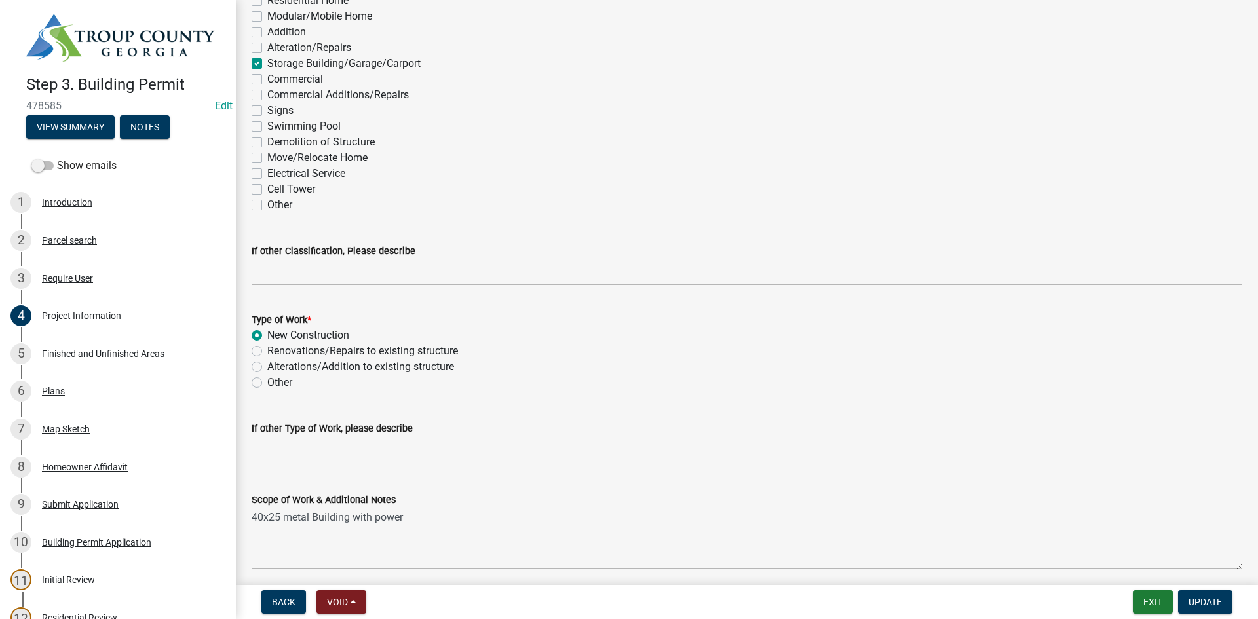
scroll to position [1202, 0]
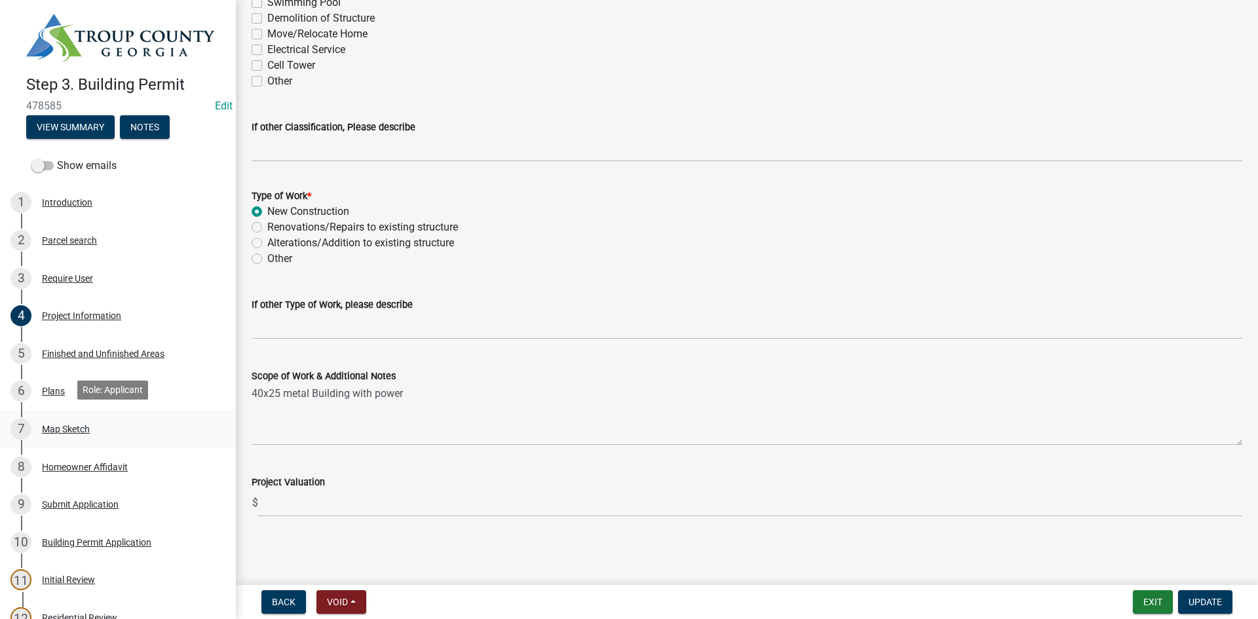
click at [121, 440] on link "7 Map Sketch" at bounding box center [118, 429] width 236 height 38
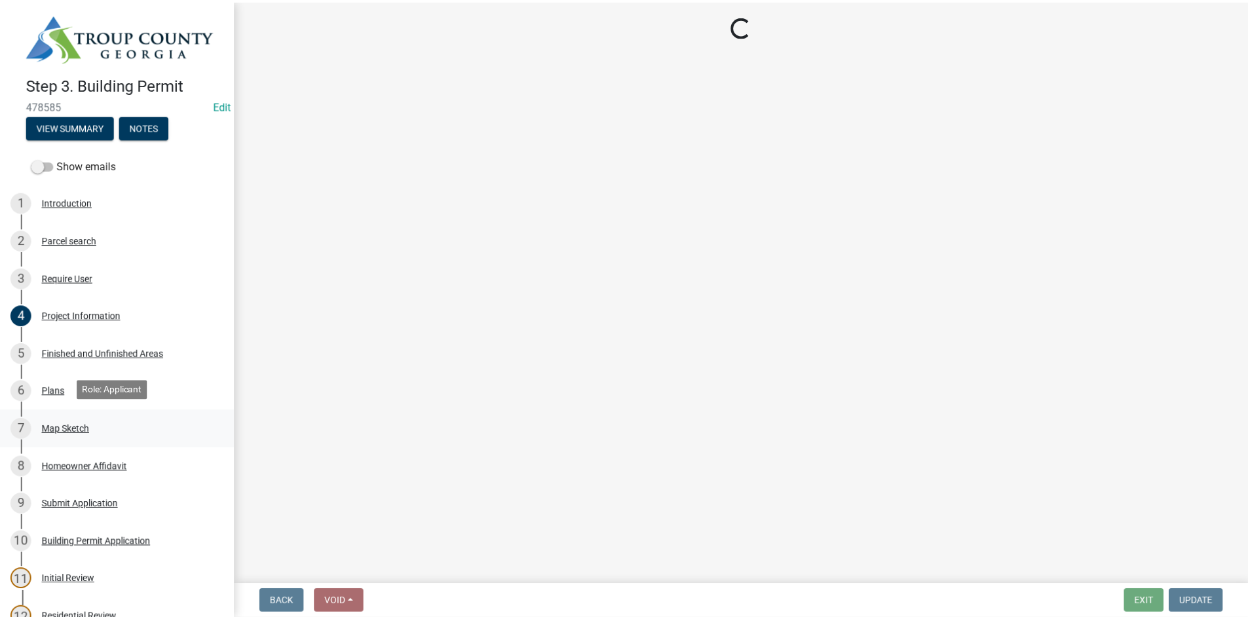
scroll to position [0, 0]
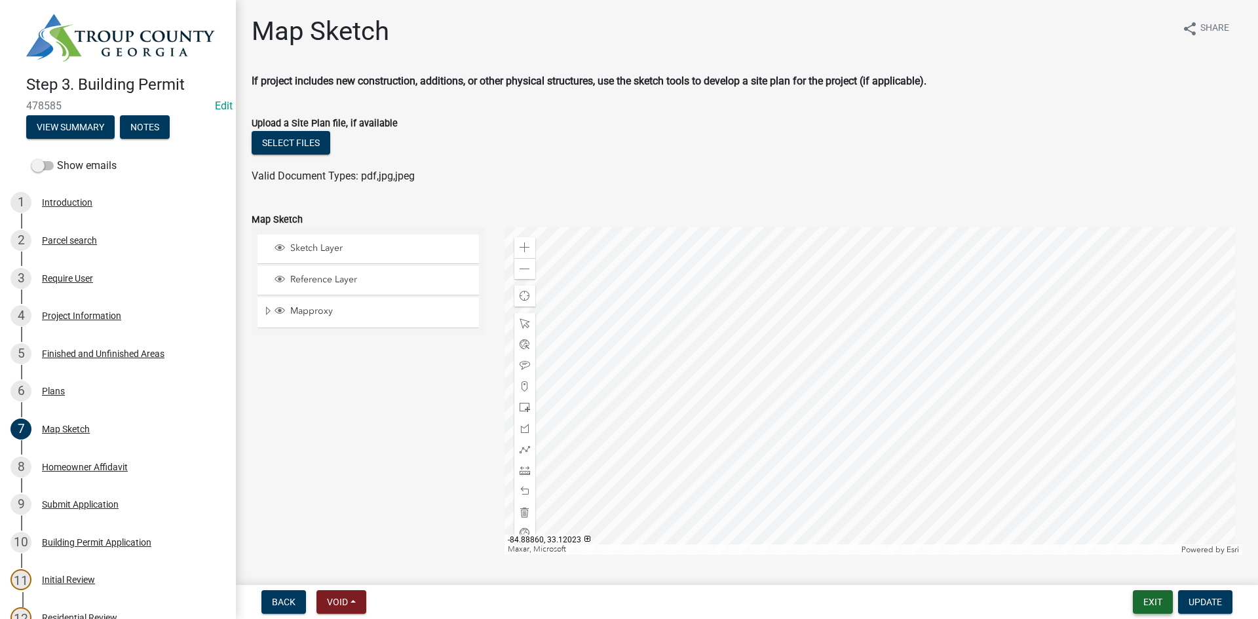
click at [1160, 604] on button "Exit" at bounding box center [1153, 602] width 40 height 24
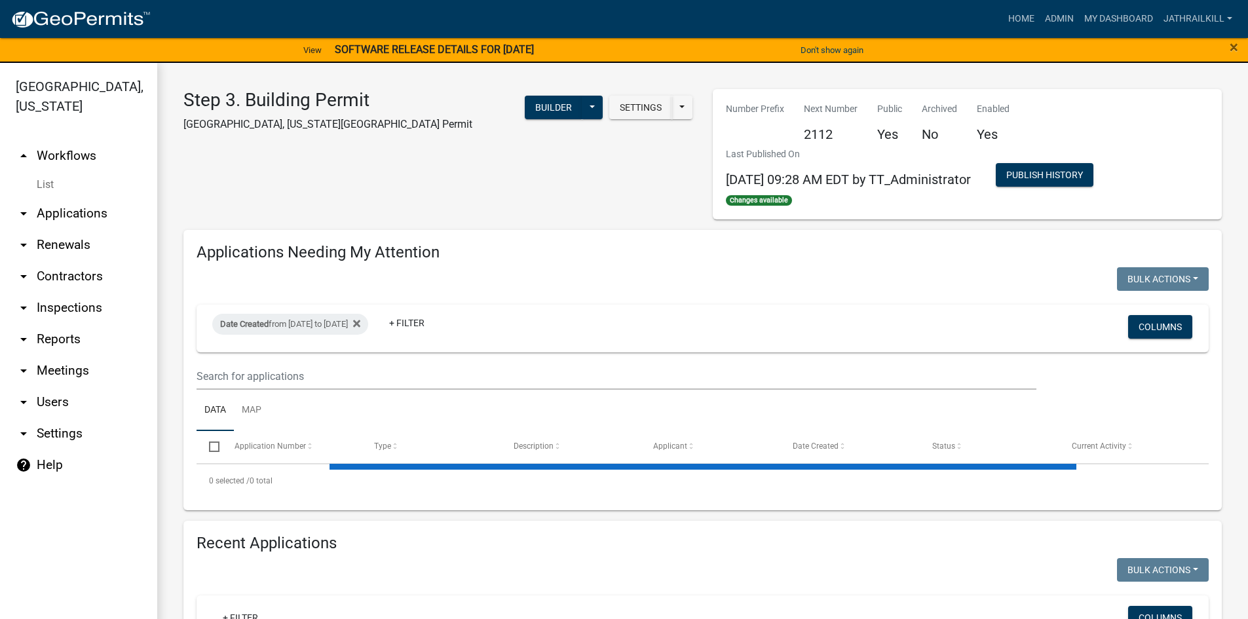
select select "2: 50"
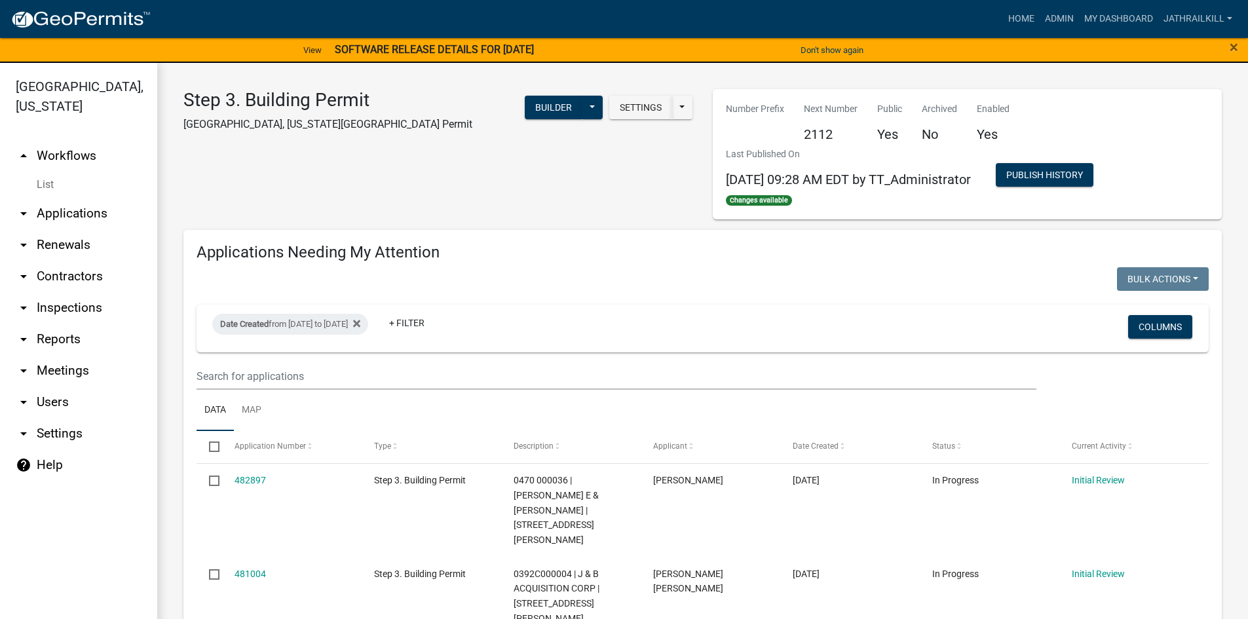
click at [79, 140] on link "arrow_drop_up Workflows" at bounding box center [78, 155] width 157 height 31
